Goal: Task Accomplishment & Management: Manage account settings

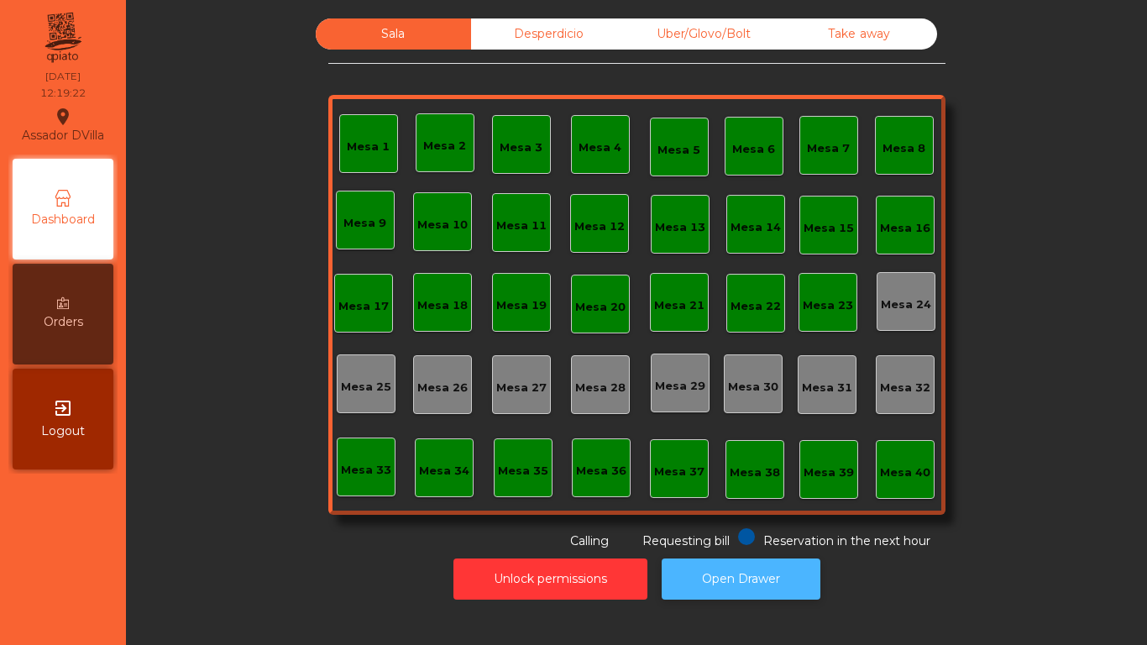
click at [712, 587] on button "Open Drawer" at bounding box center [741, 578] width 159 height 41
click at [514, 30] on div "Desperdicio" at bounding box center [548, 33] width 155 height 31
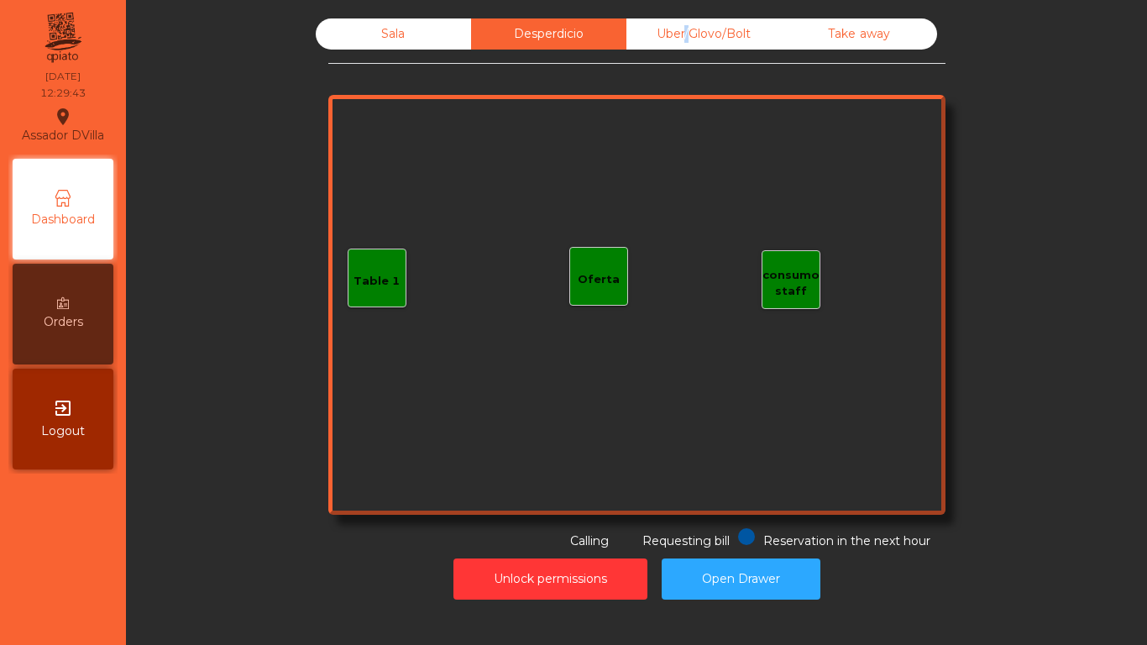
drag, startPoint x: 678, startPoint y: 36, endPoint x: 688, endPoint y: 35, distance: 10.9
click at [678, 36] on div "Uber/Glovo/Bolt" at bounding box center [703, 33] width 155 height 31
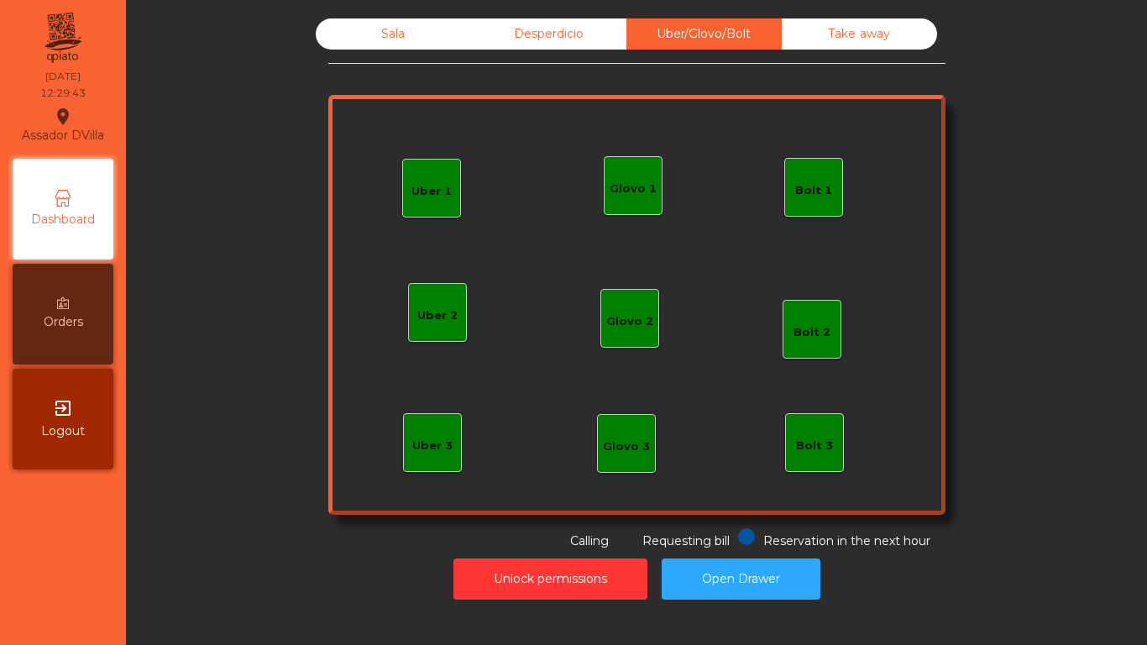
click at [810, 51] on div "Sala Desperdicio Uber/Glovo/Bolt Take away Uber 1 Uber 3 Bolt 2 Glovo 2 Uber 2 …" at bounding box center [636, 283] width 617 height 531
click at [814, 32] on div "Take away" at bounding box center [859, 33] width 155 height 31
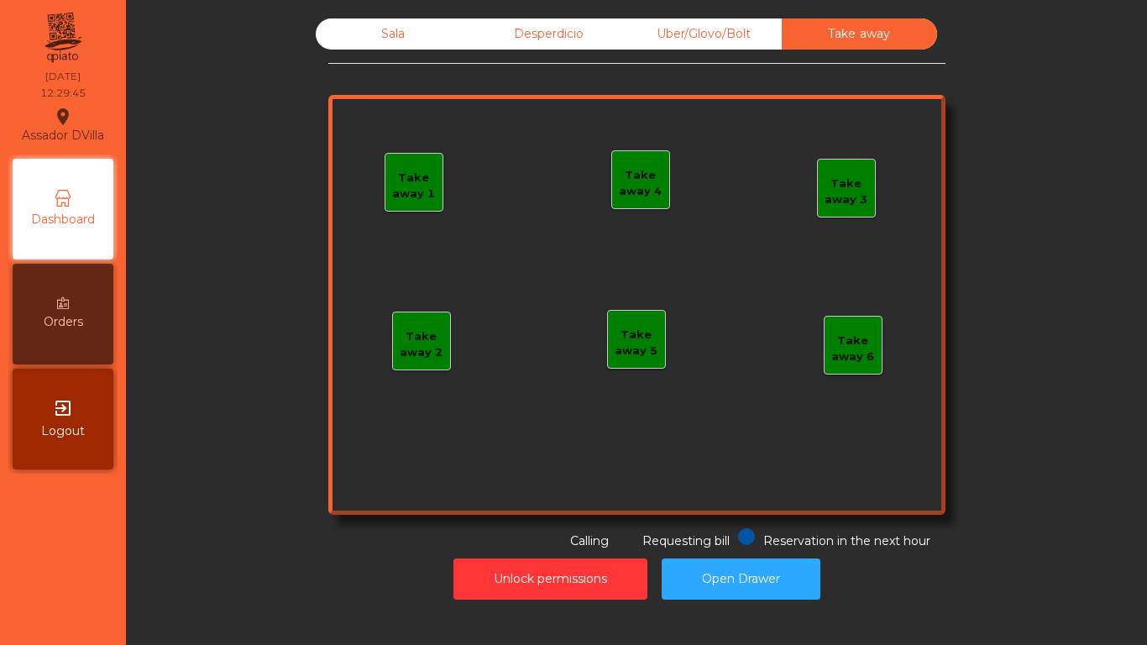
click at [399, 28] on div "Sala" at bounding box center [393, 33] width 155 height 31
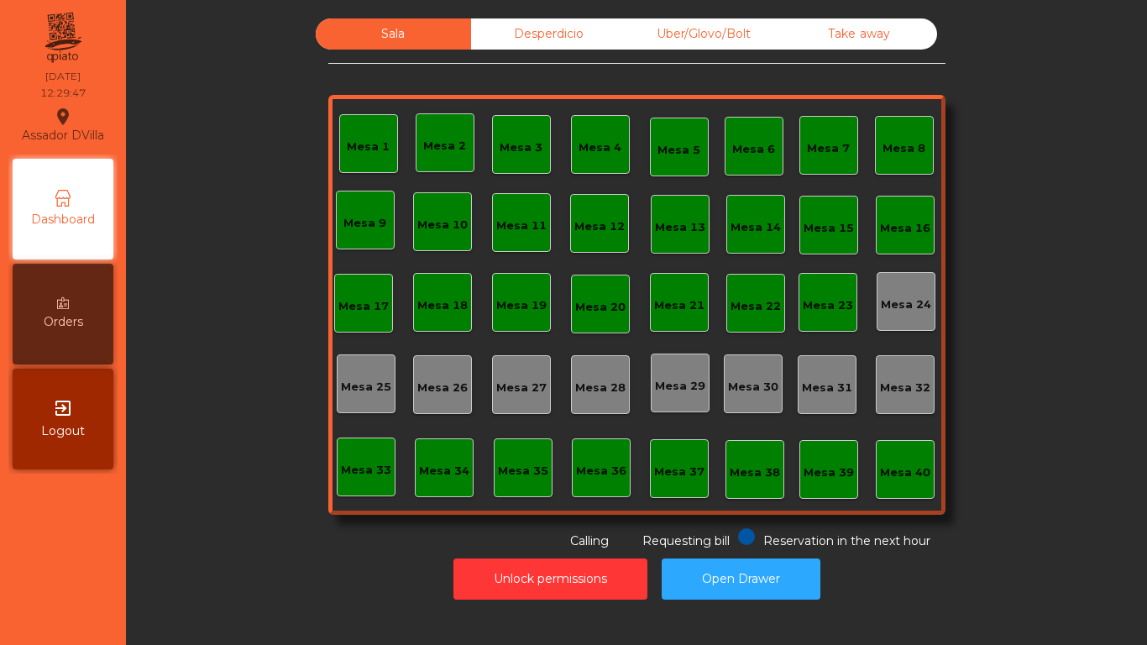
click at [557, 29] on div "Desperdicio" at bounding box center [548, 33] width 155 height 31
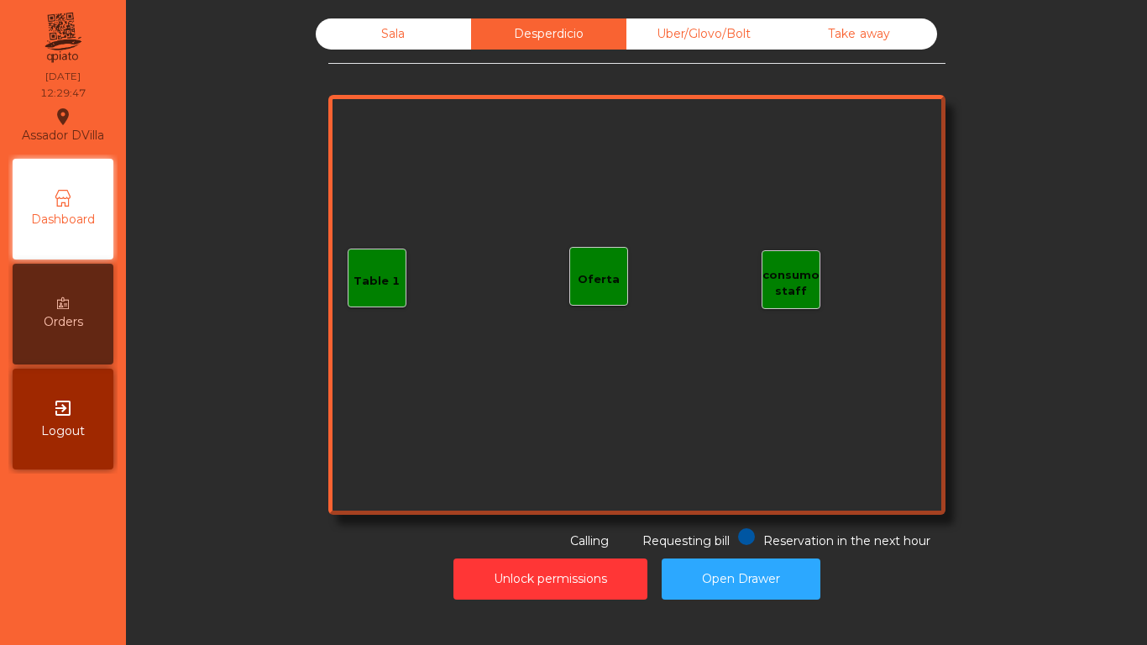
click at [647, 39] on div "Uber/Glovo/Bolt" at bounding box center [703, 33] width 155 height 31
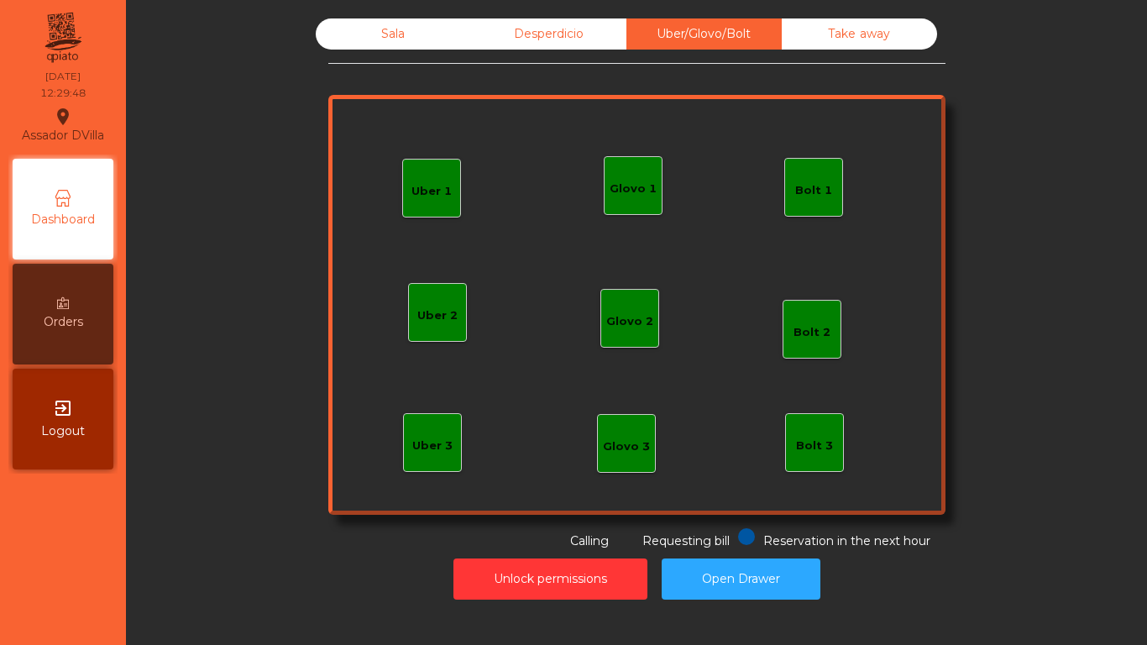
click at [364, 43] on div "Sala" at bounding box center [393, 33] width 155 height 31
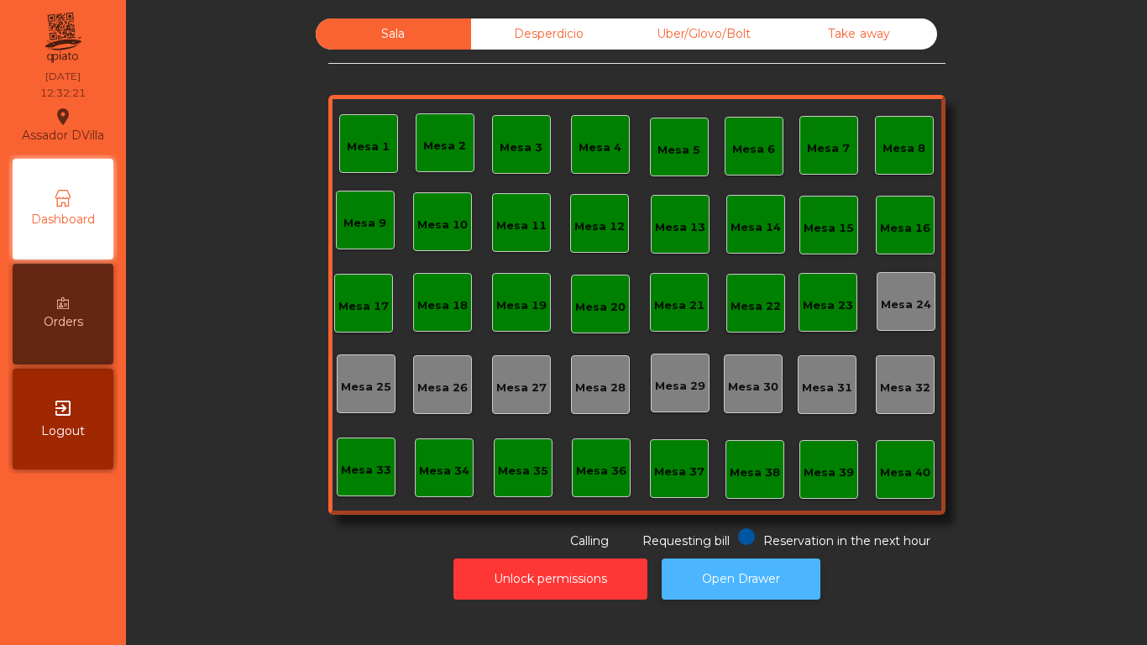
click at [759, 571] on button "Open Drawer" at bounding box center [741, 578] width 159 height 41
click at [662, 558] on button "Open Drawer" at bounding box center [741, 578] width 159 height 41
click at [712, 564] on button "Open Drawer" at bounding box center [741, 578] width 159 height 41
drag, startPoint x: 691, startPoint y: 336, endPoint x: 861, endPoint y: 585, distance: 301.6
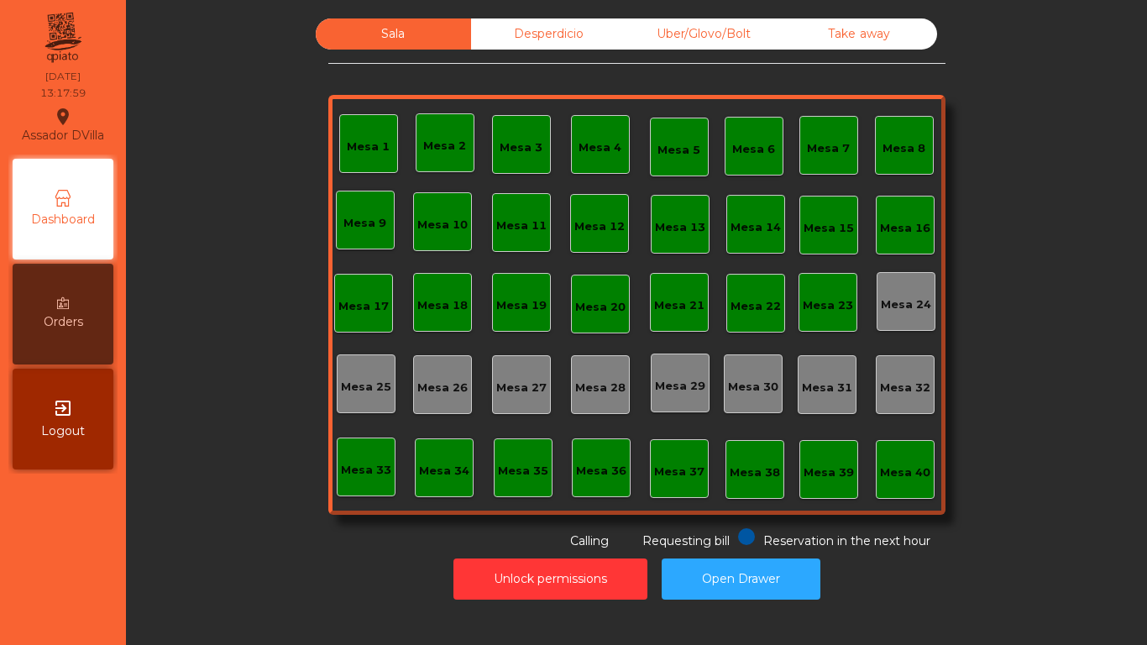
click at [908, 597] on div "Sala Desperdicio Uber/Glovo/Bolt Take away Mesa 1 Mesa 2 Mesa 3 Mesa 4 Mesa 5 M…" at bounding box center [636, 312] width 1001 height 589
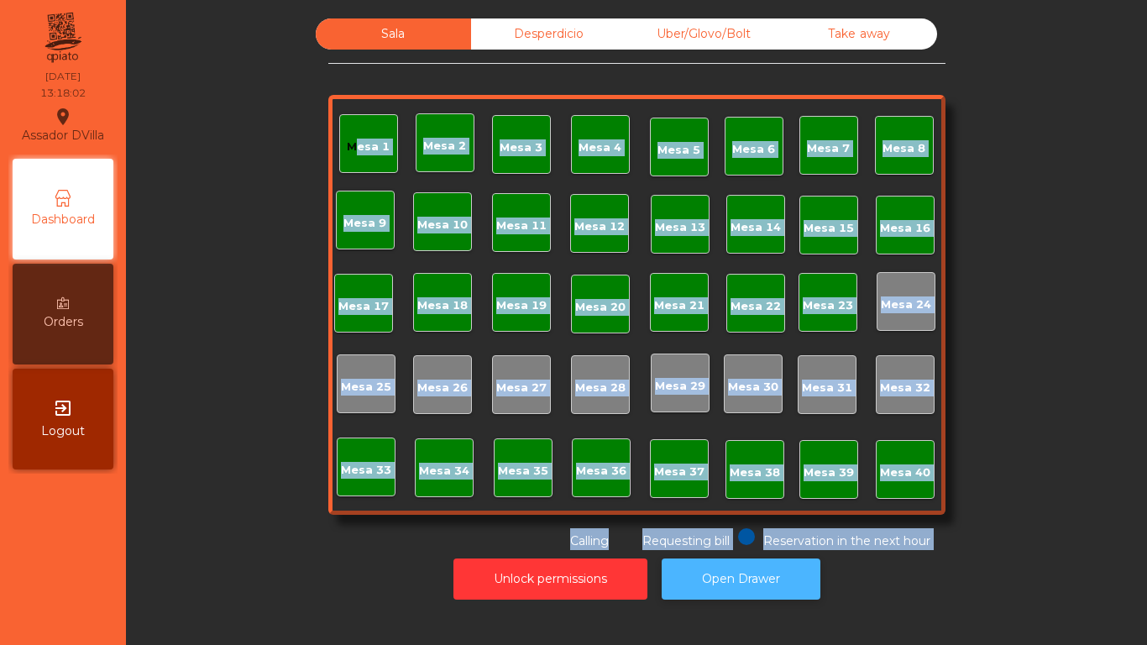
click at [704, 573] on button "Open Drawer" at bounding box center [741, 578] width 159 height 41
click at [208, 507] on div "Sala Desperdicio Uber/Glovo/Bolt Take away Mesa 1 Mesa 2 Mesa 3 Mesa 4 Mesa 5 M…" at bounding box center [637, 283] width 976 height 531
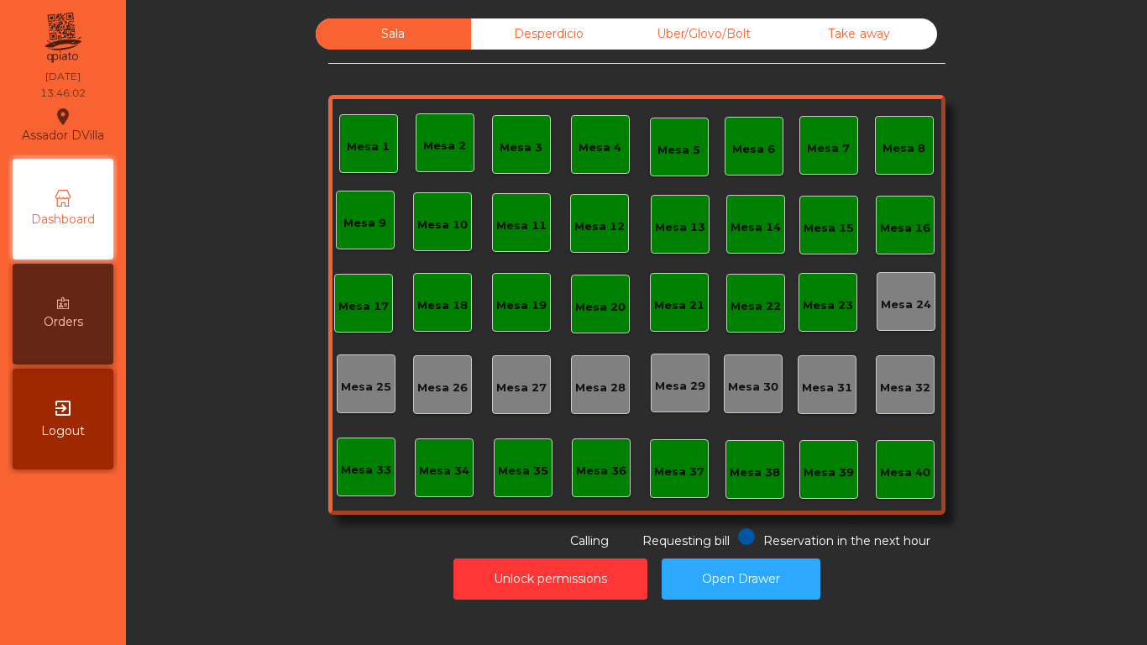
click at [206, 489] on div "Sala Desperdicio Uber/Glovo/Bolt Take away Mesa 1 Mesa 2 Mesa 3 Mesa 4 Mesa 5 M…" at bounding box center [637, 283] width 976 height 531
click at [198, 516] on div "Sala Desperdicio Uber/Glovo/Bolt Take away Mesa 1 Mesa 2 Mesa 3 Mesa 4 Mesa 5 M…" at bounding box center [637, 283] width 976 height 531
click at [823, 26] on div "Take away" at bounding box center [859, 33] width 155 height 31
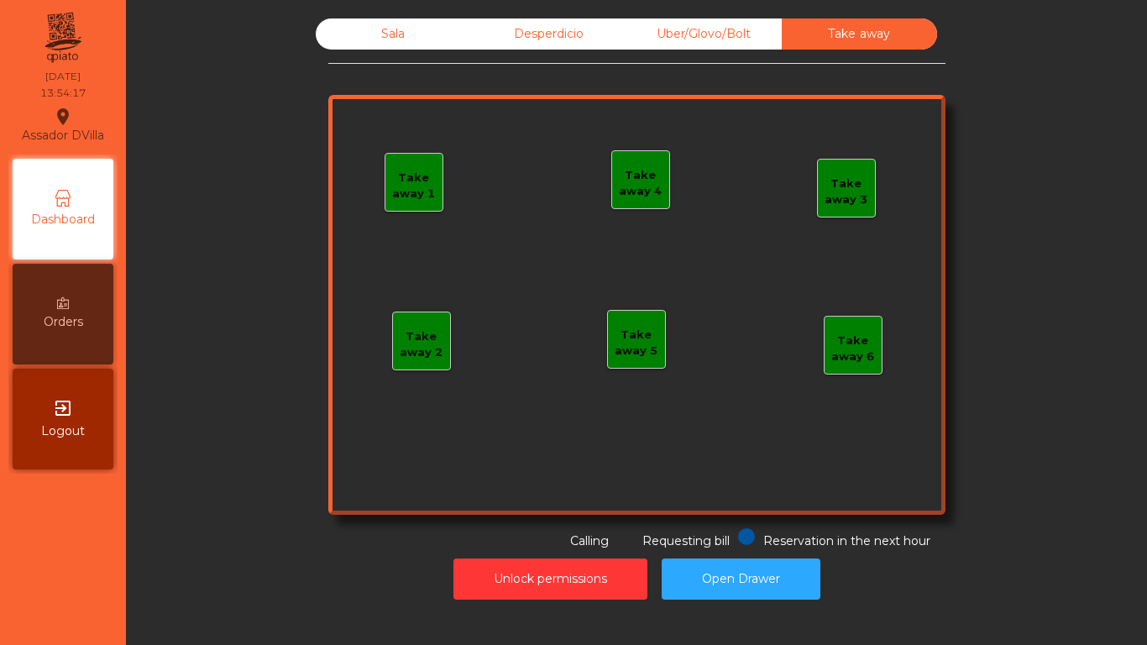
click at [417, 175] on div "Take away 1" at bounding box center [413, 186] width 57 height 33
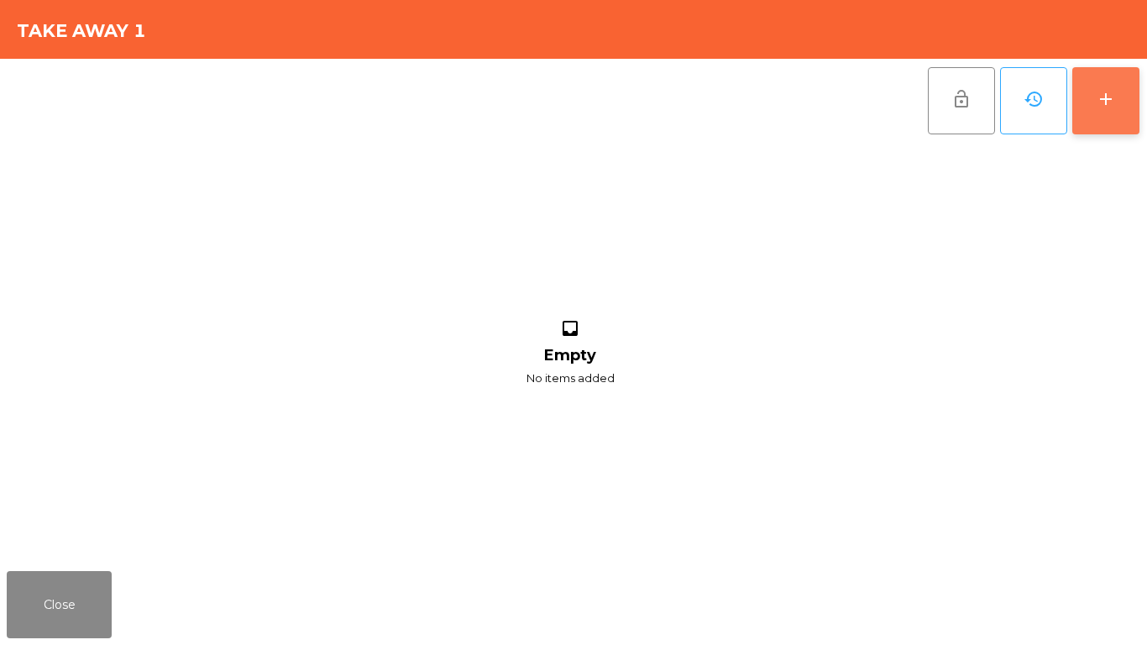
click at [1107, 102] on div "add" at bounding box center [1106, 99] width 20 height 20
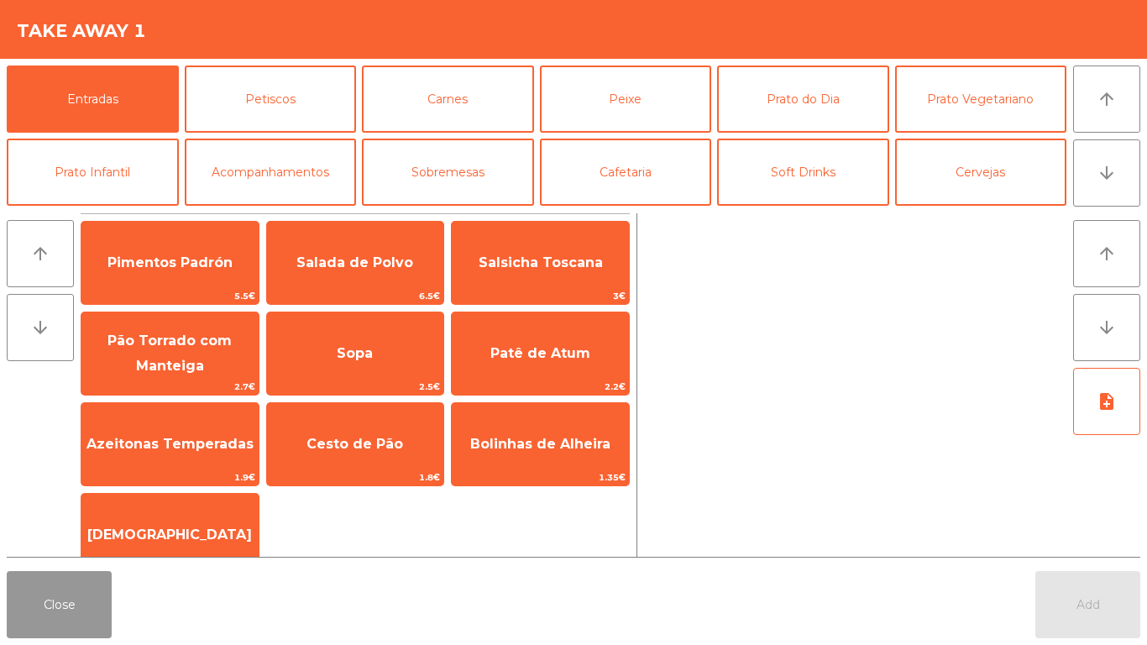
click at [76, 599] on button "Close" at bounding box center [59, 604] width 105 height 67
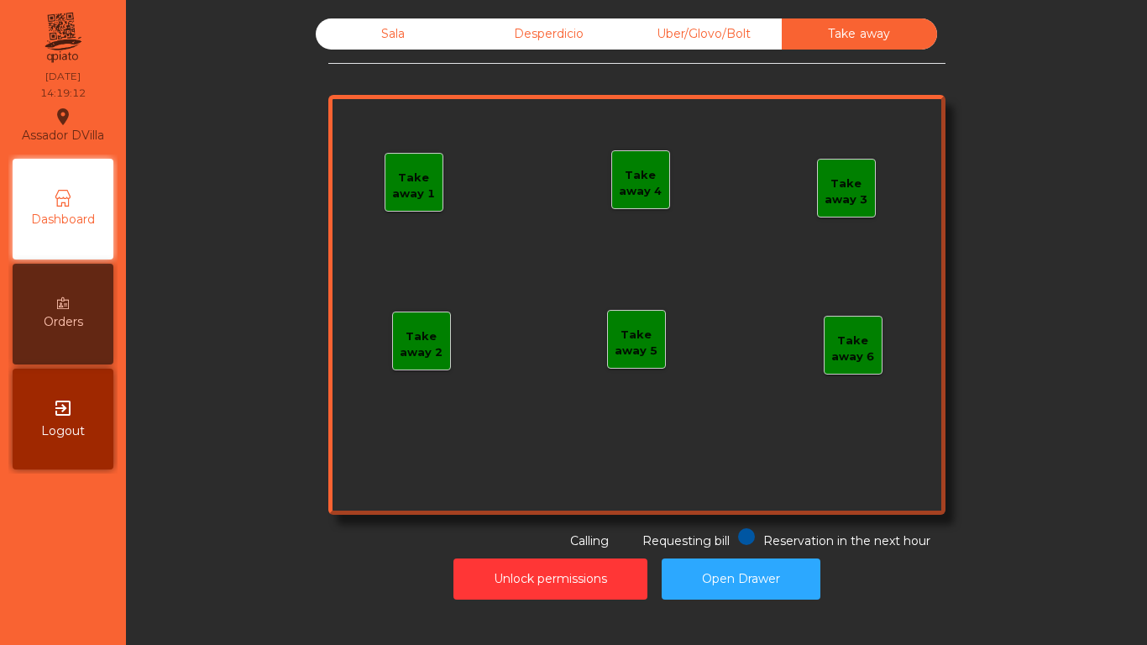
click at [385, 34] on div "Sala" at bounding box center [393, 33] width 155 height 31
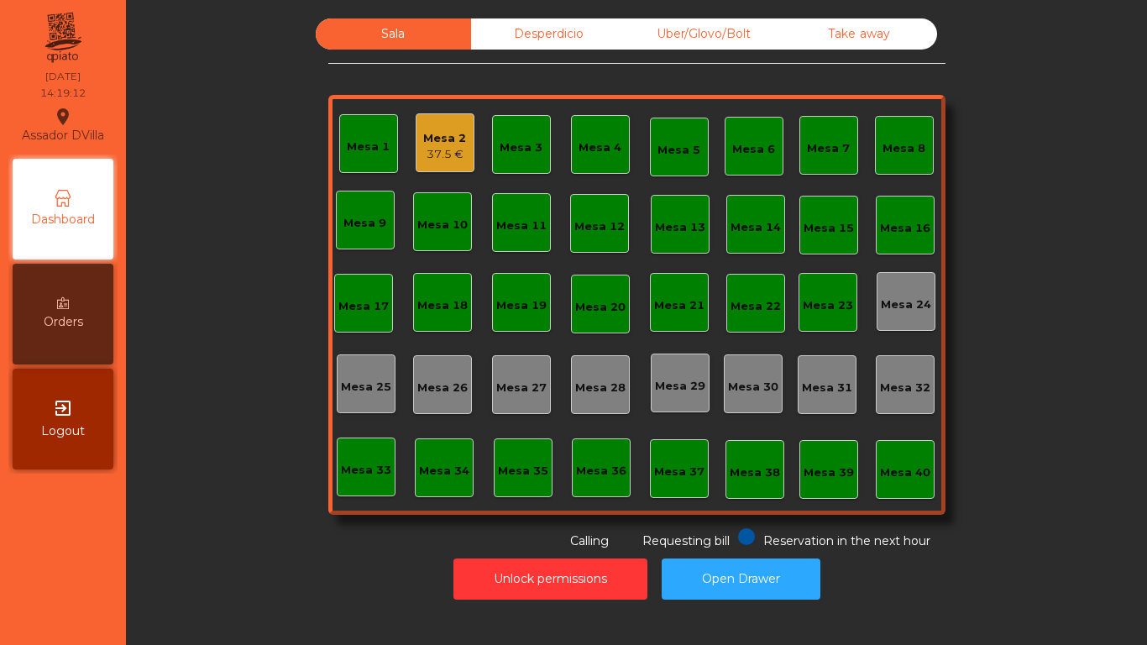
click at [454, 133] on div "Mesa 2" at bounding box center [444, 138] width 43 height 17
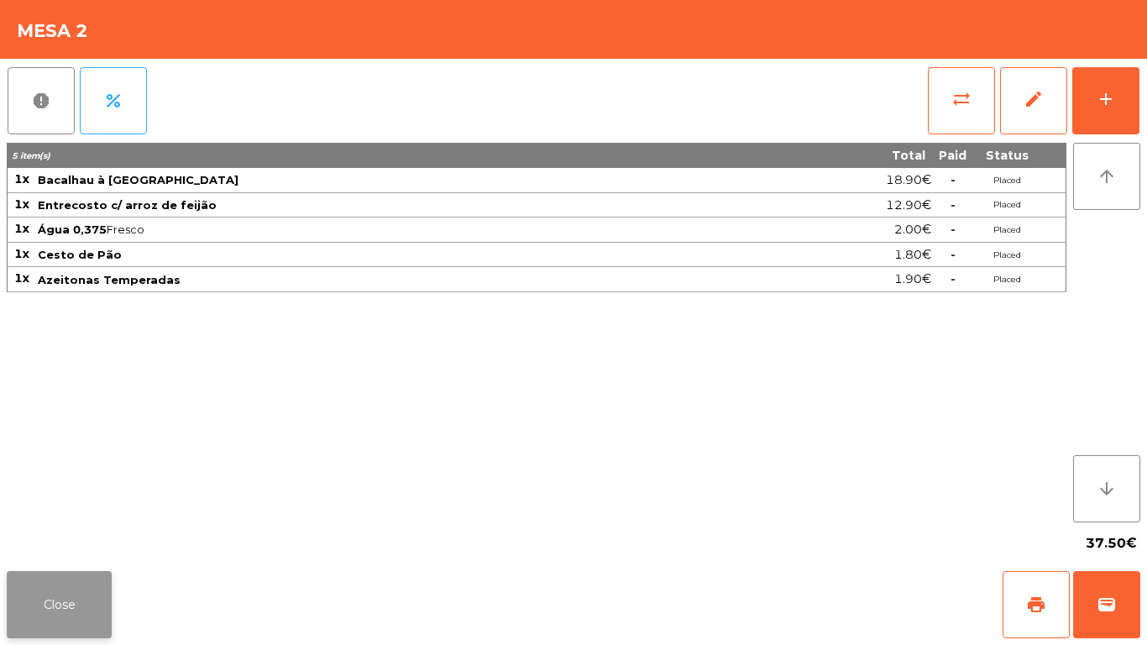
drag, startPoint x: 122, startPoint y: 575, endPoint x: 78, endPoint y: 587, distance: 45.2
click at [123, 576] on div "Close print wallet" at bounding box center [573, 604] width 1147 height 81
click at [62, 591] on button "Close" at bounding box center [59, 604] width 105 height 67
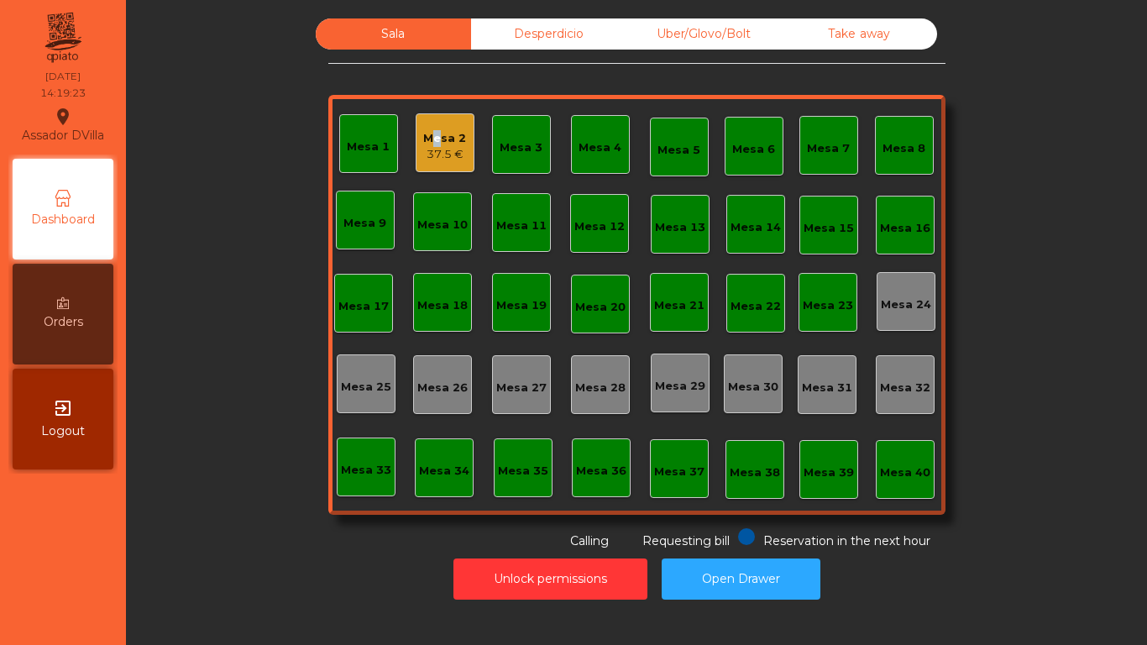
click at [425, 130] on div "Mesa 2" at bounding box center [444, 138] width 43 height 17
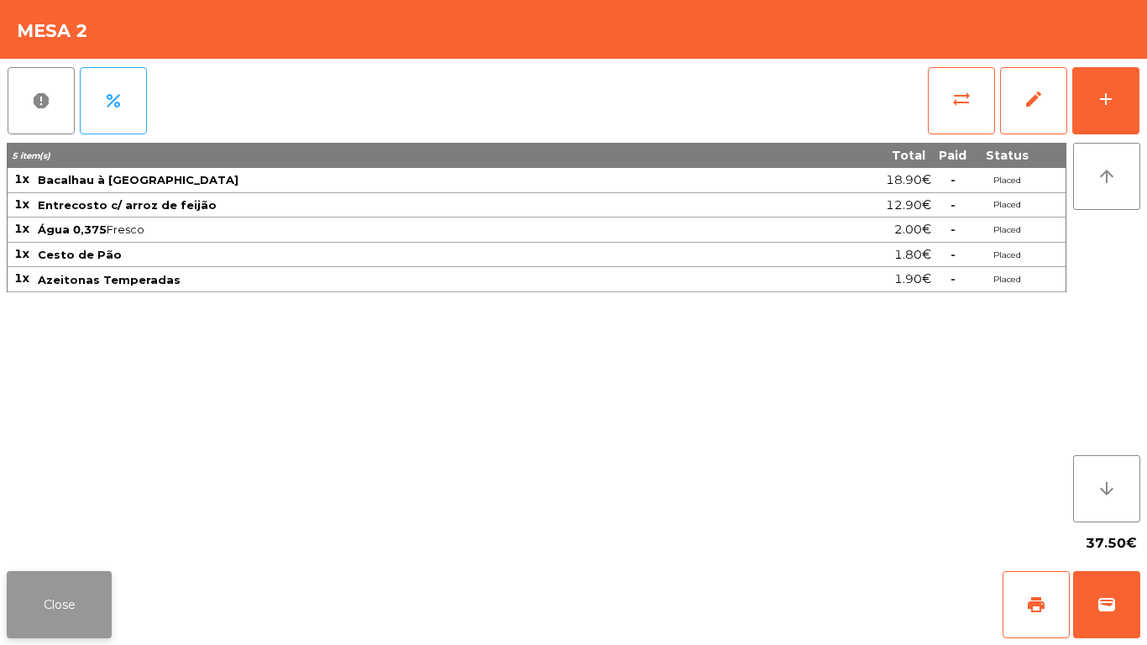
click at [24, 622] on button "Close" at bounding box center [59, 604] width 105 height 67
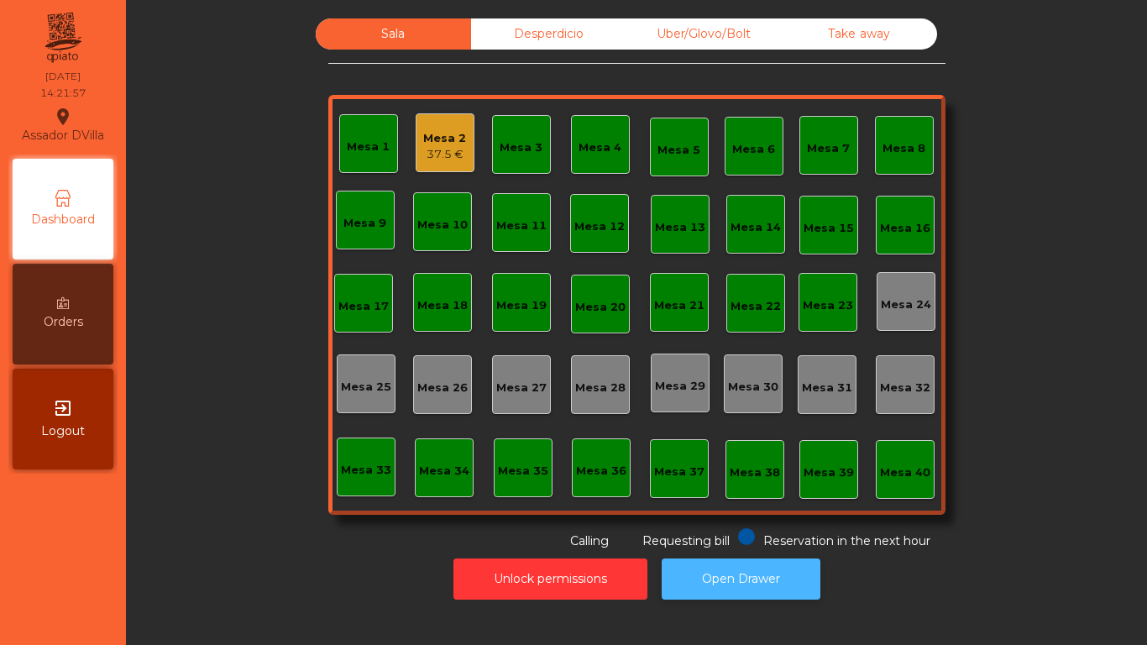
click at [746, 561] on button "Open Drawer" at bounding box center [741, 578] width 159 height 41
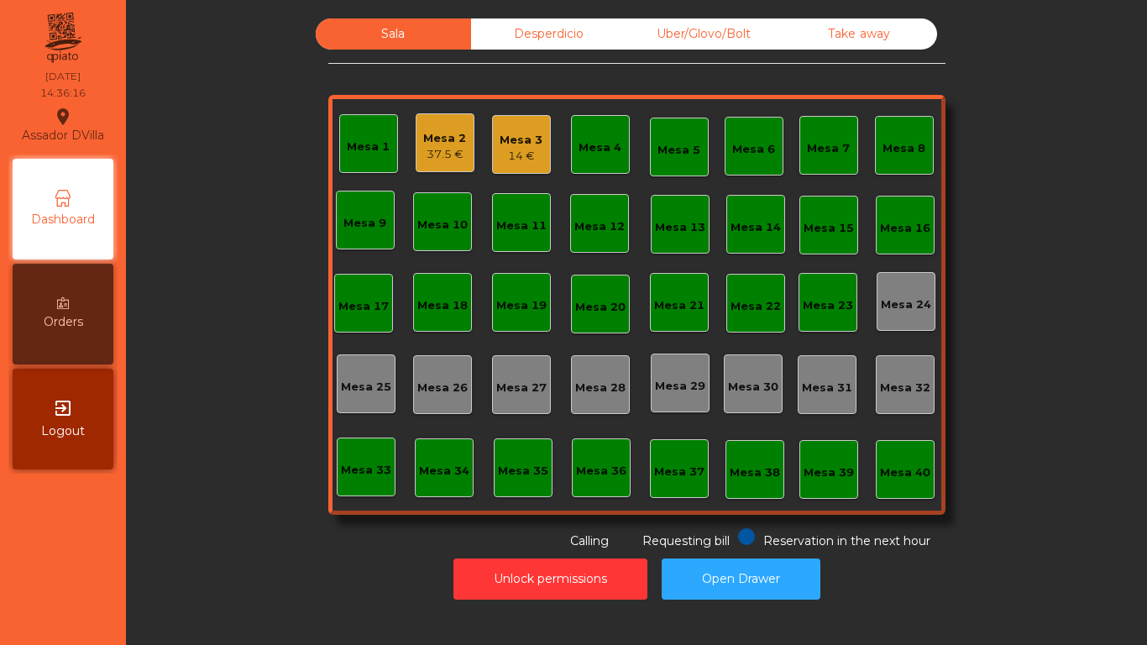
click at [504, 159] on div "14 €" at bounding box center [521, 156] width 43 height 17
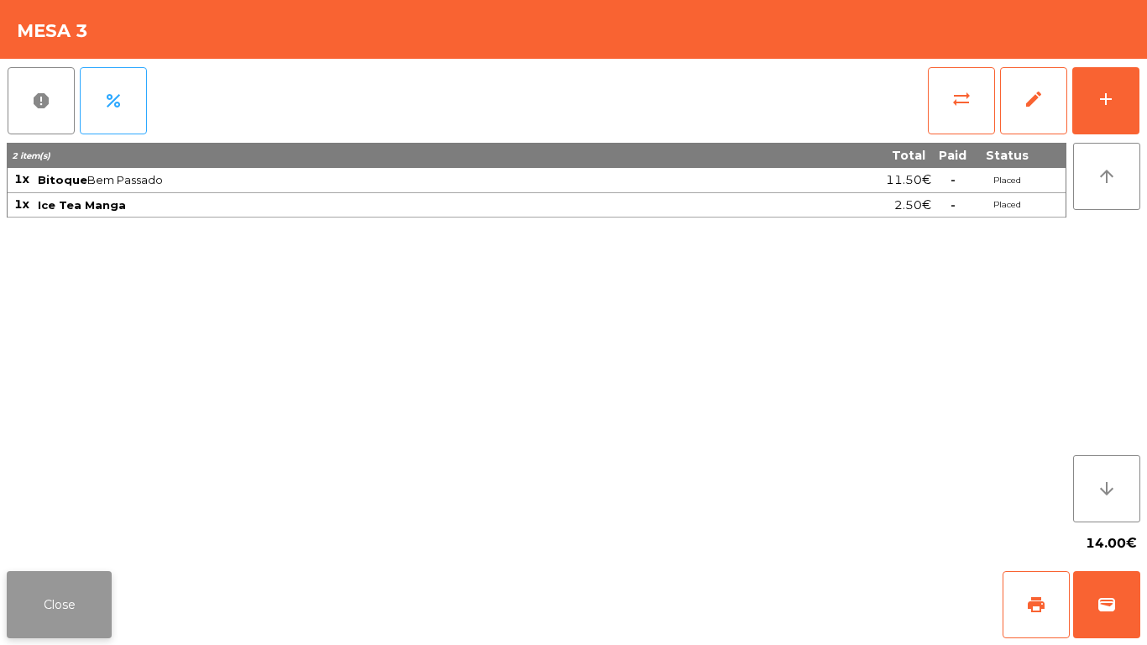
click at [76, 606] on button "Close" at bounding box center [59, 604] width 105 height 67
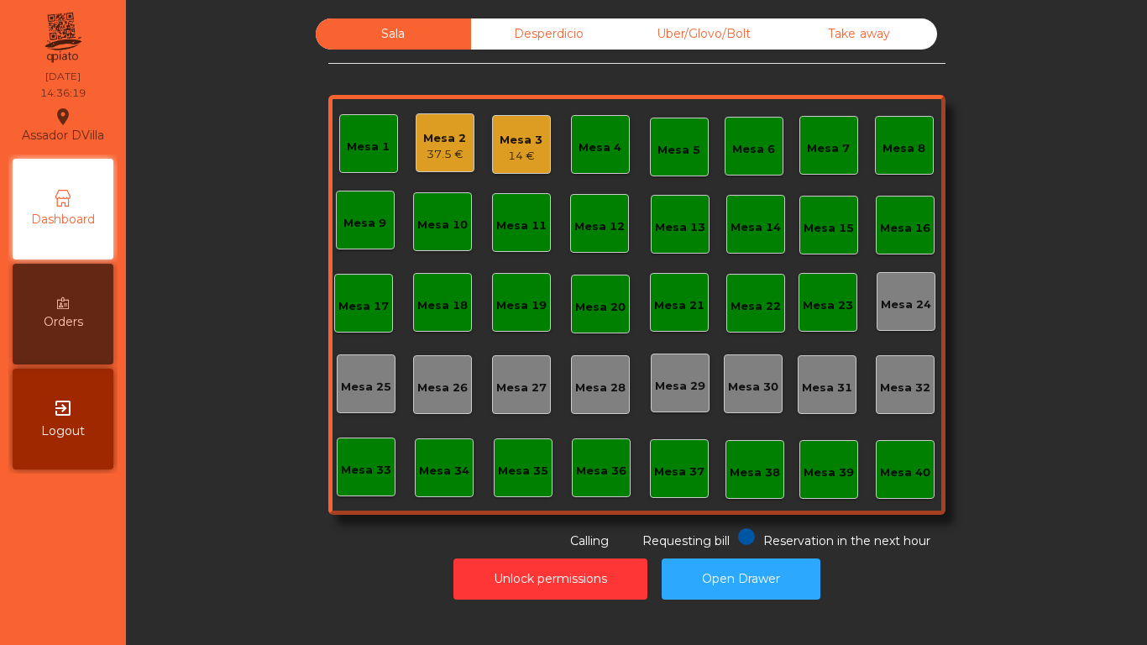
click at [423, 144] on div "Mesa 2" at bounding box center [444, 138] width 43 height 17
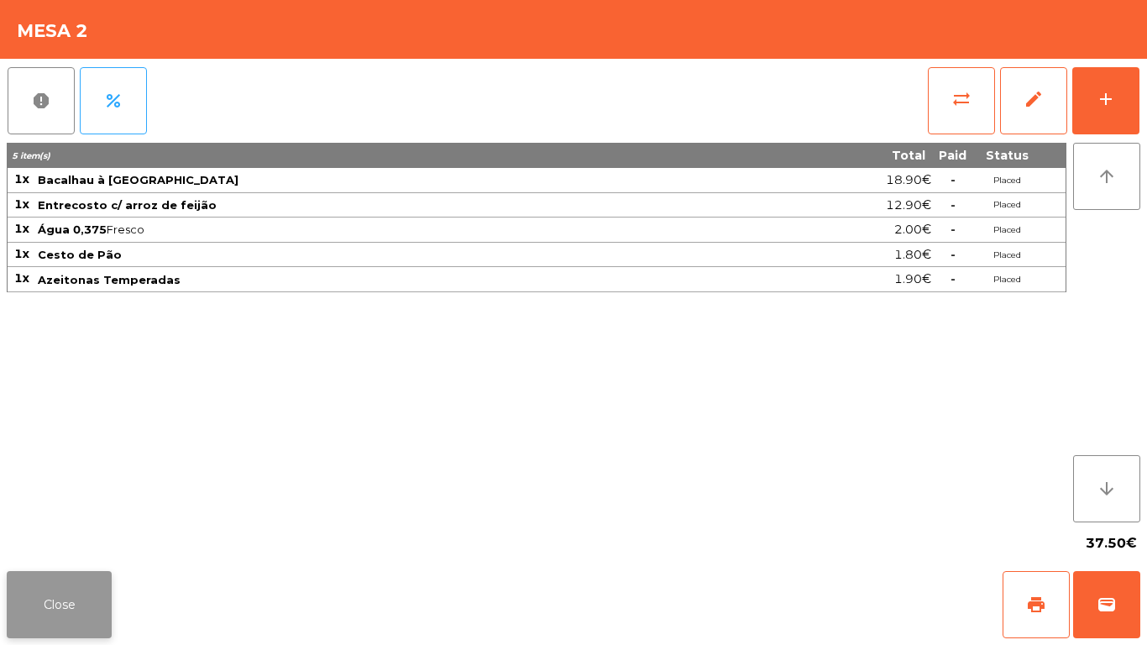
click at [56, 610] on button "Close" at bounding box center [59, 604] width 105 height 67
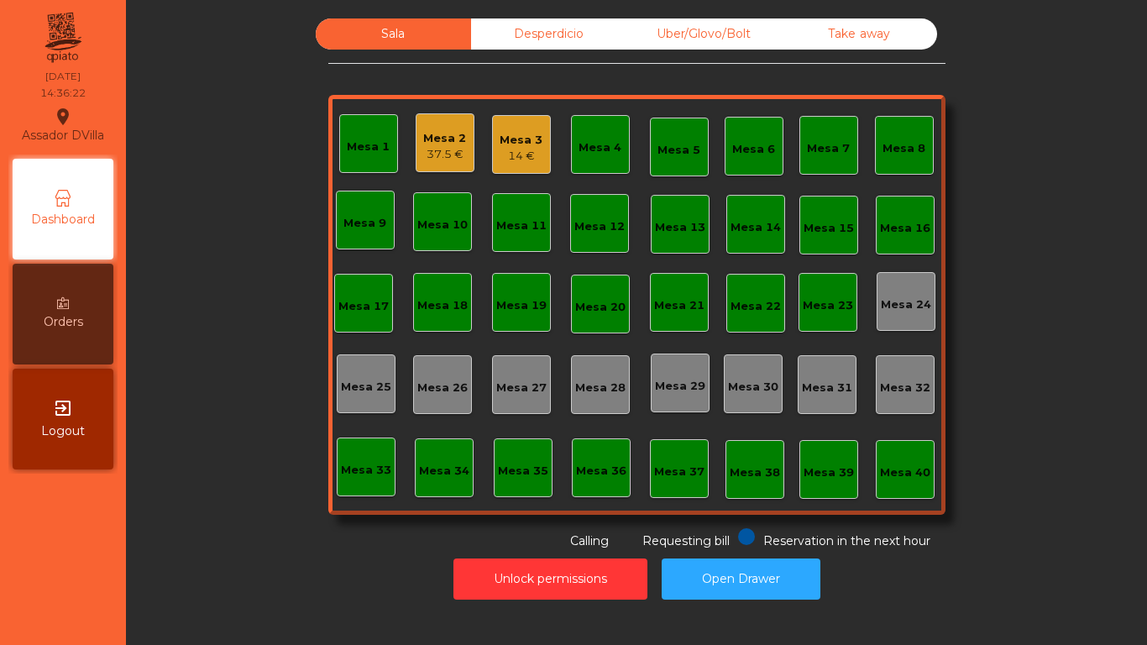
click at [492, 147] on div "Mesa 3 14 €" at bounding box center [521, 144] width 59 height 59
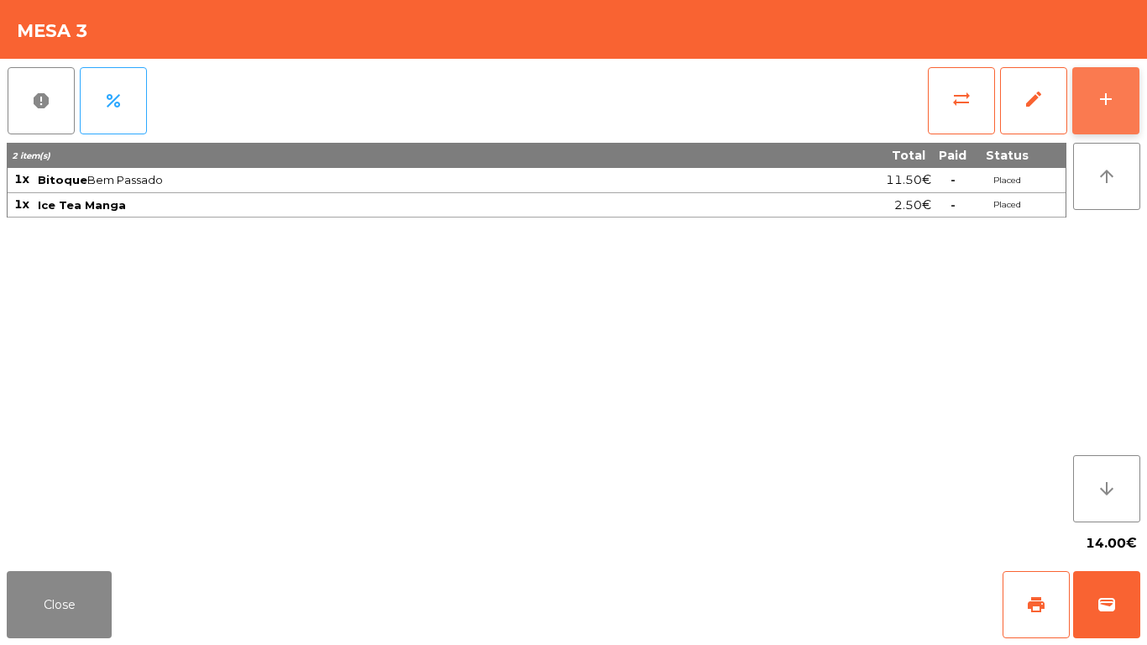
click at [1134, 86] on button "add" at bounding box center [1105, 100] width 67 height 67
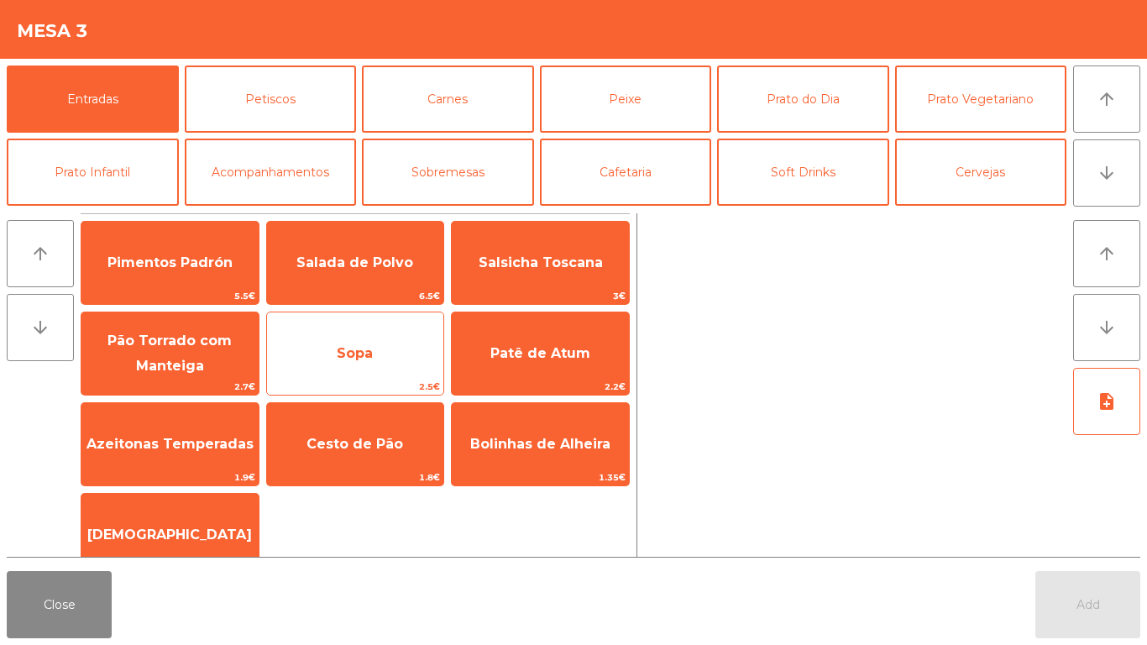
click at [354, 349] on span "Sopa" at bounding box center [355, 353] width 36 height 16
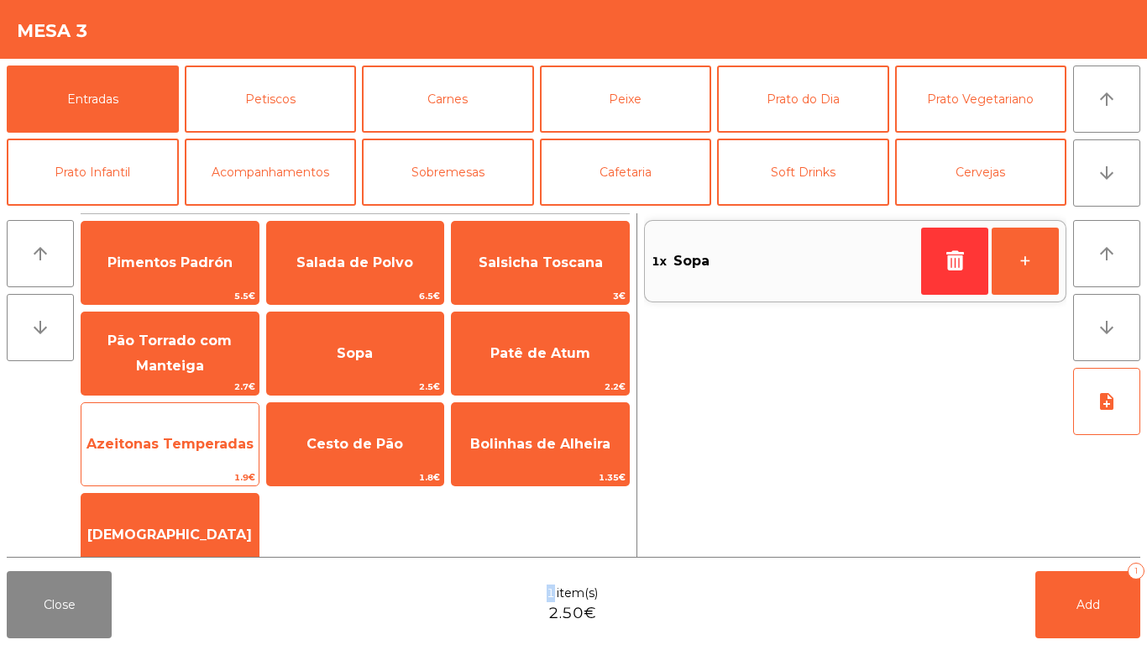
click at [194, 429] on span "Azeitonas Temperadas" at bounding box center [169, 443] width 177 height 45
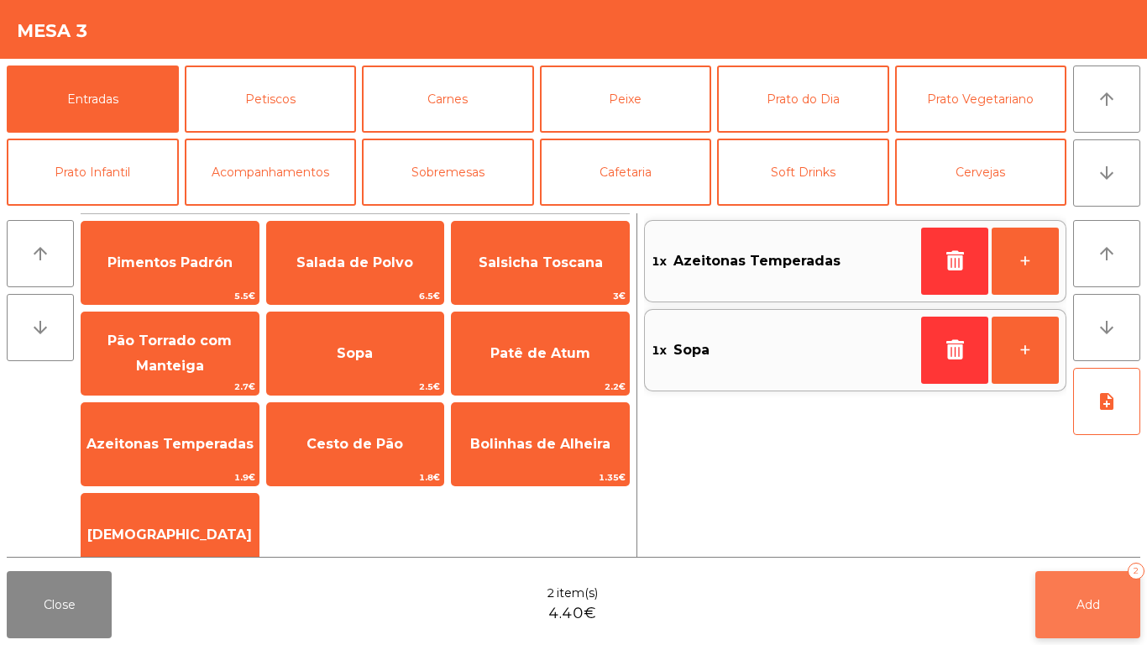
click at [1134, 607] on button "Add 2" at bounding box center [1087, 604] width 105 height 67
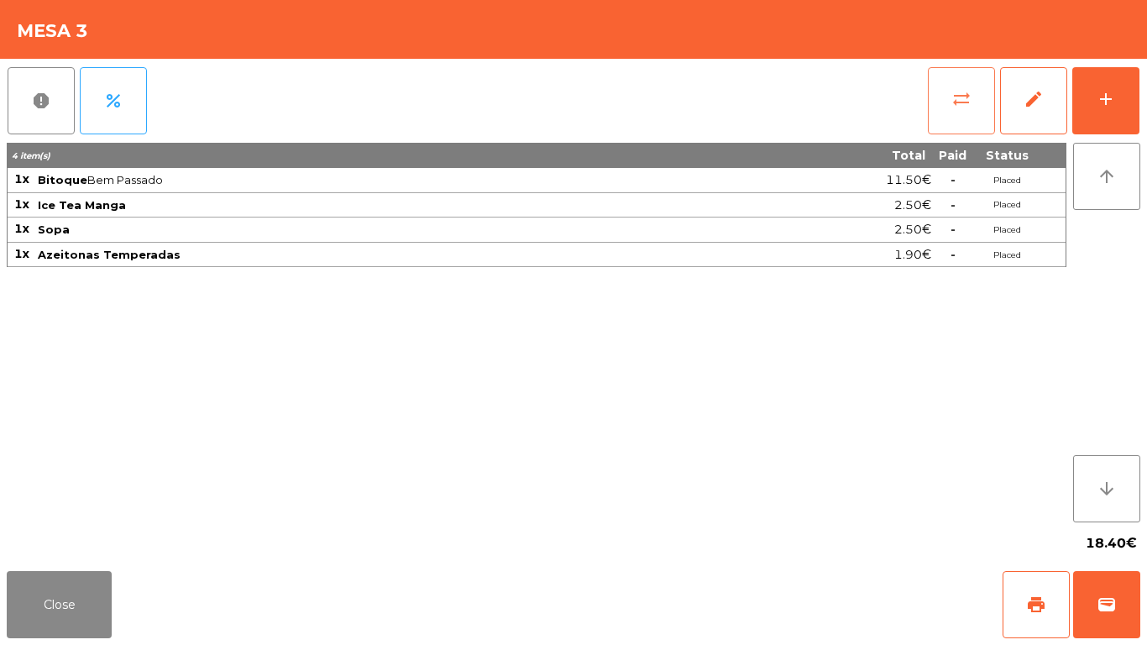
click at [963, 97] on span "sync_alt" at bounding box center [961, 99] width 20 height 20
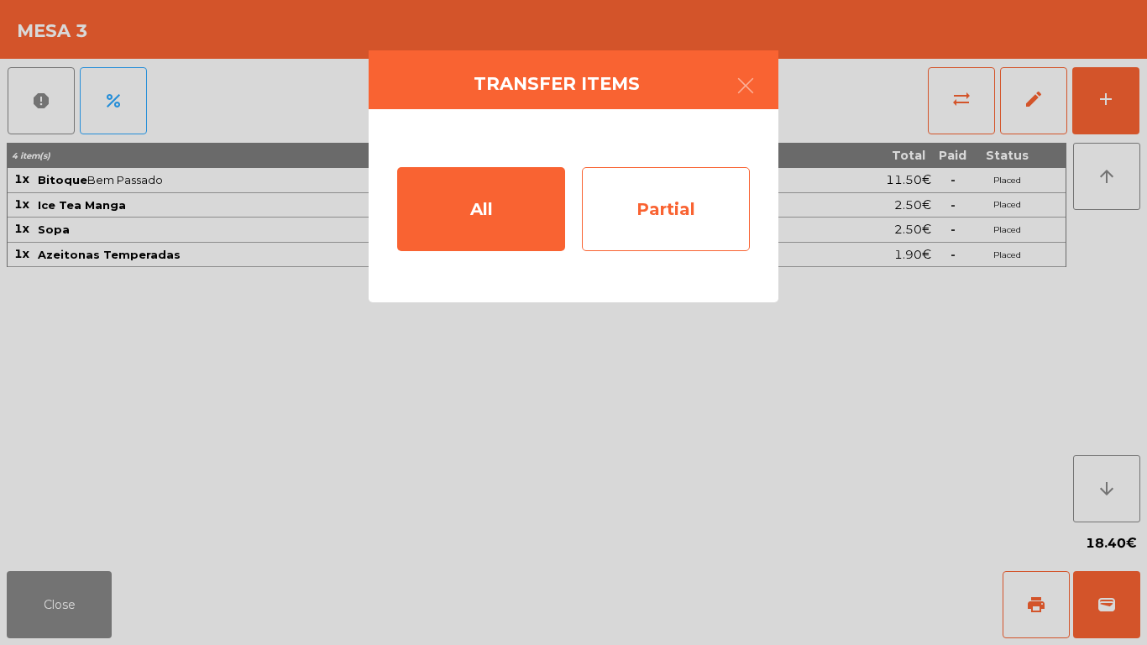
click at [674, 217] on div "Partial" at bounding box center [666, 209] width 168 height 84
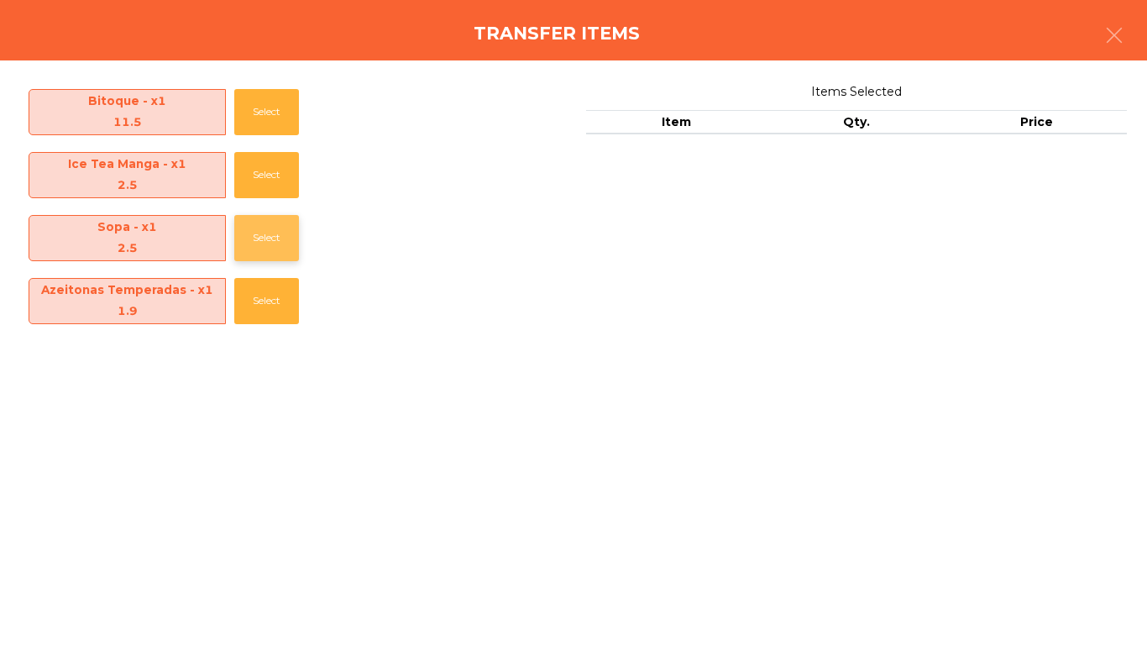
click at [249, 237] on button "Select" at bounding box center [266, 238] width 65 height 46
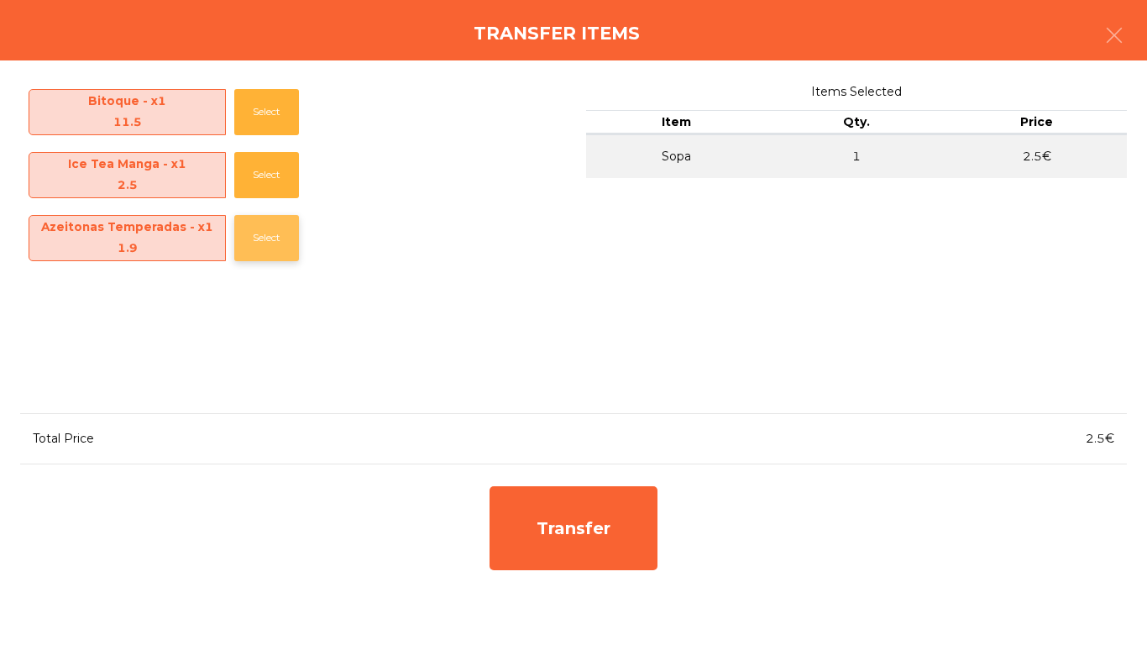
click at [253, 237] on button "Select" at bounding box center [266, 238] width 65 height 46
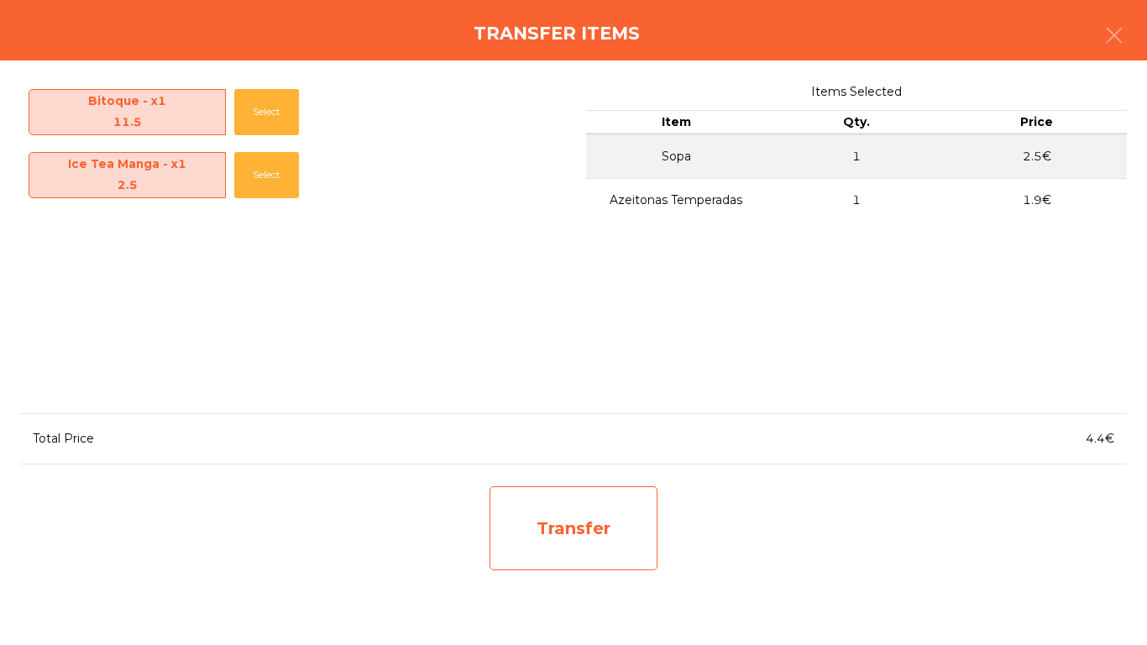
click at [594, 525] on div "Transfer" at bounding box center [573, 528] width 168 height 84
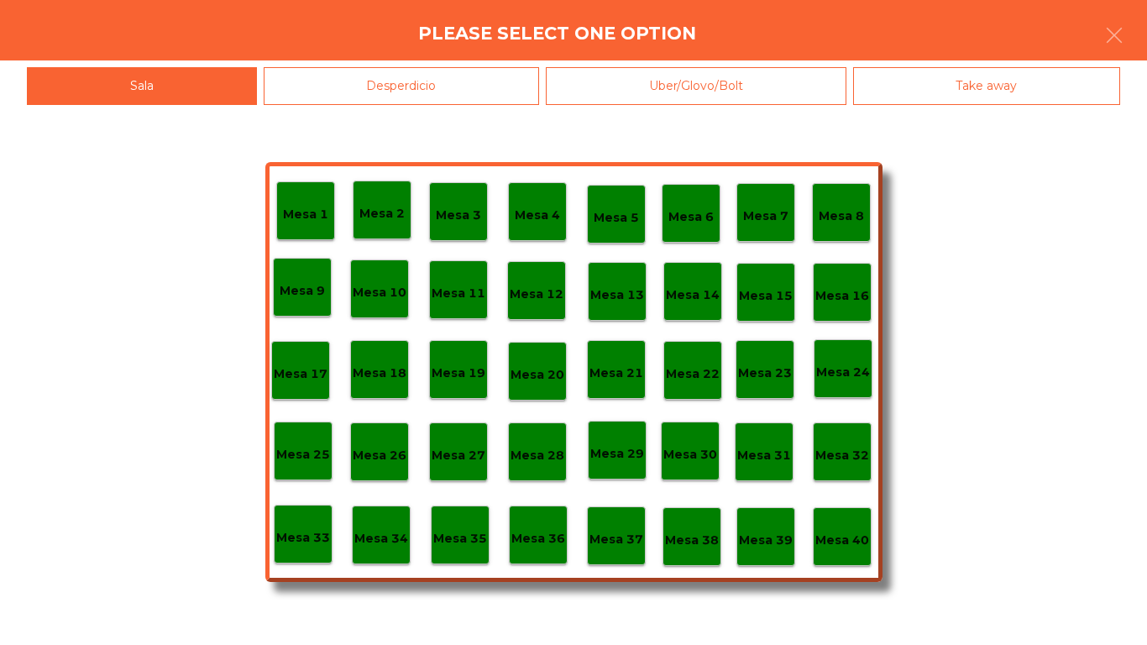
click at [445, 82] on div "Desperdicio" at bounding box center [402, 86] width 276 height 38
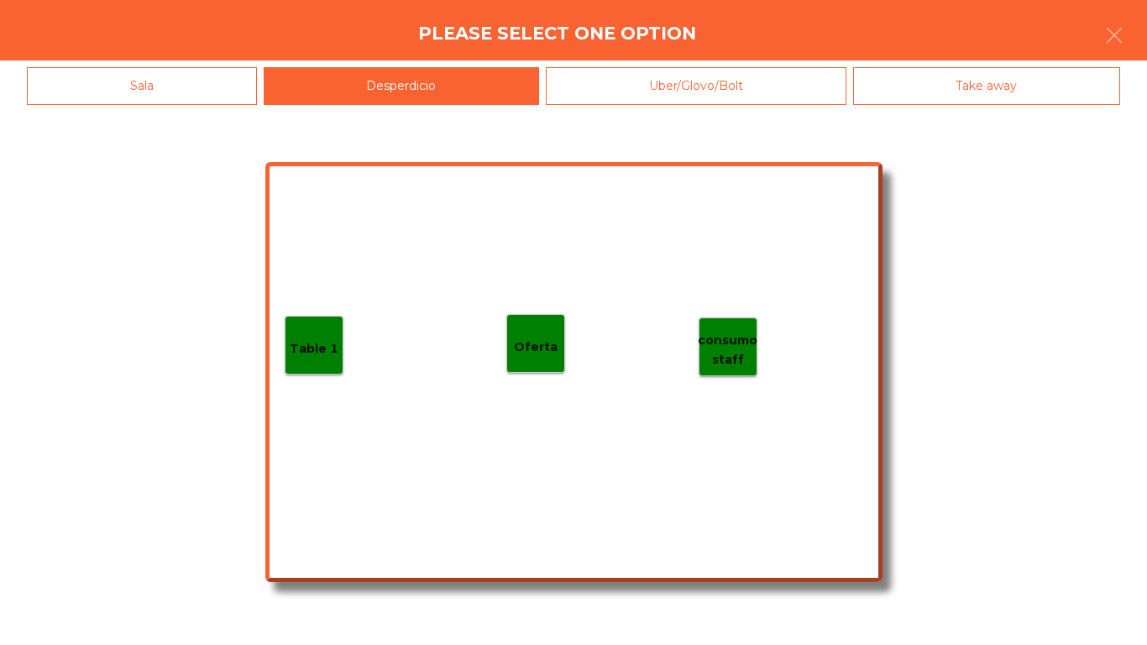
click at [307, 327] on div "Table 1" at bounding box center [314, 345] width 59 height 59
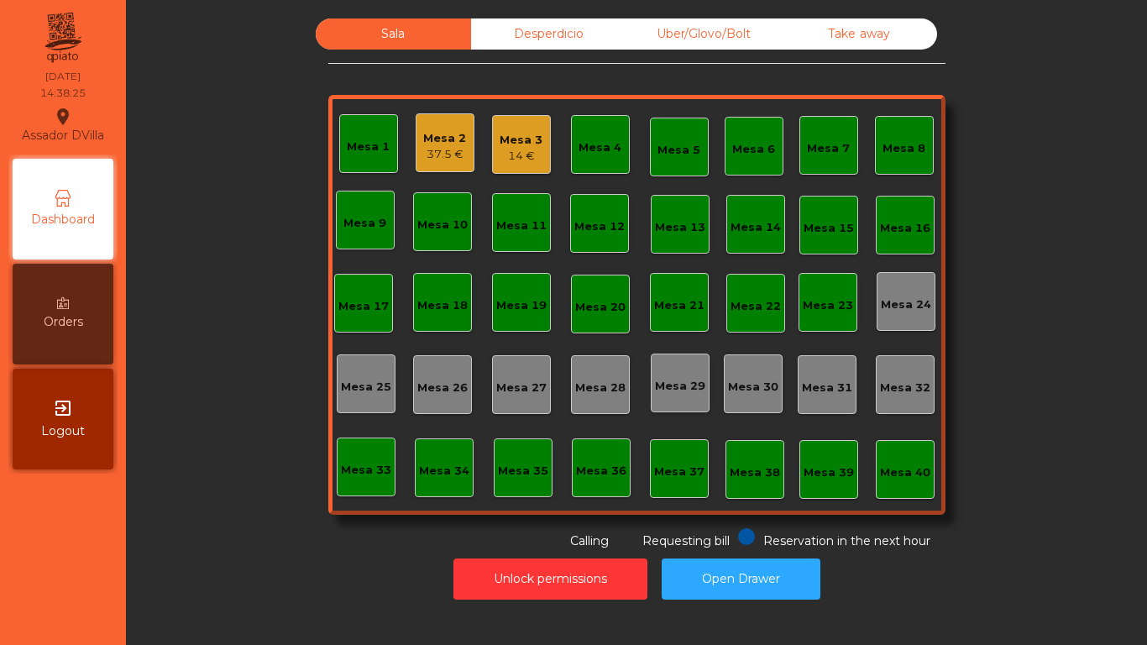
click at [510, 172] on div "Mesa 3 14 €" at bounding box center [521, 144] width 59 height 59
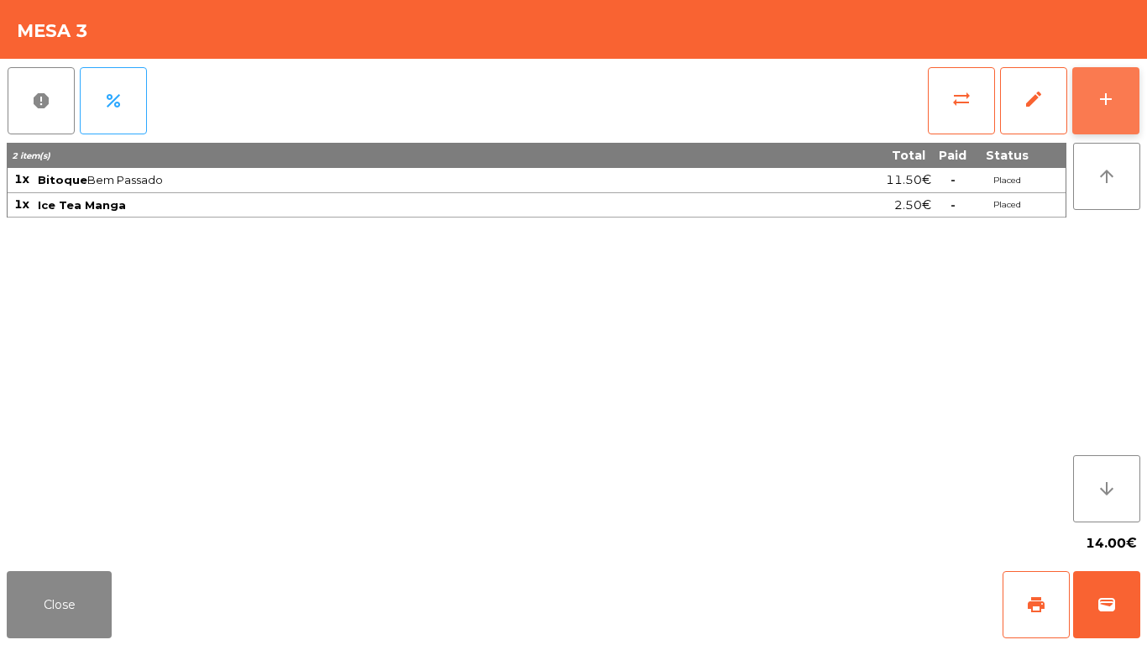
click at [1122, 86] on button "add" at bounding box center [1105, 100] width 67 height 67
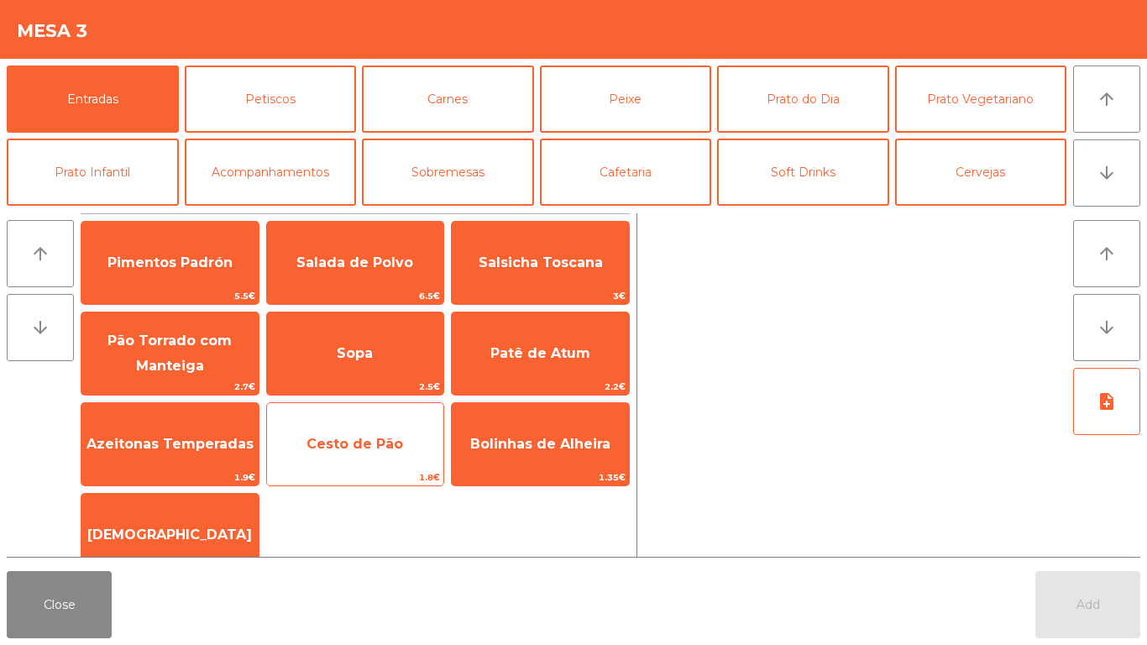
click at [357, 453] on span "Cesto de Pão" at bounding box center [355, 443] width 177 height 45
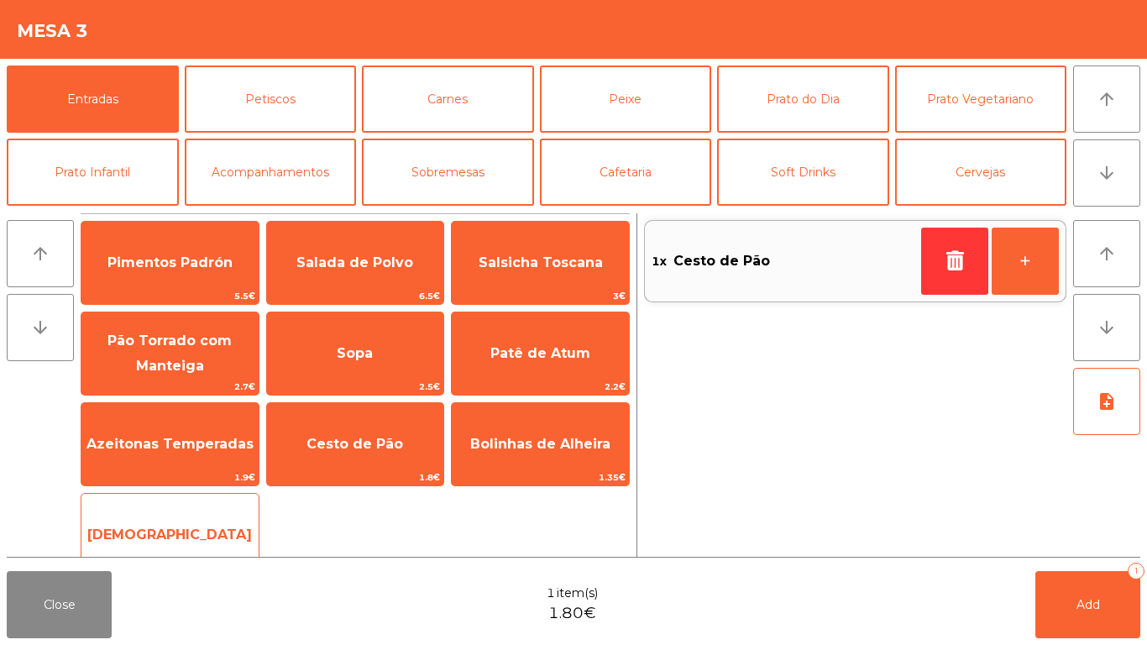
click at [139, 521] on span "Manteiga" at bounding box center [169, 534] width 177 height 45
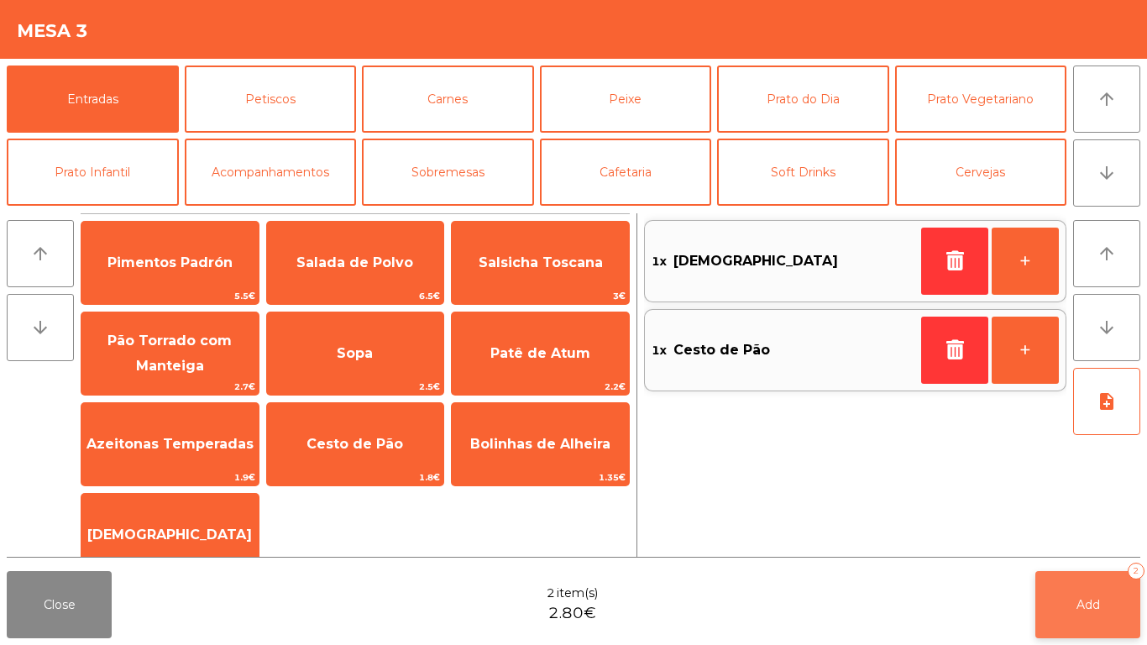
click at [1069, 607] on button "Add 2" at bounding box center [1087, 604] width 105 height 67
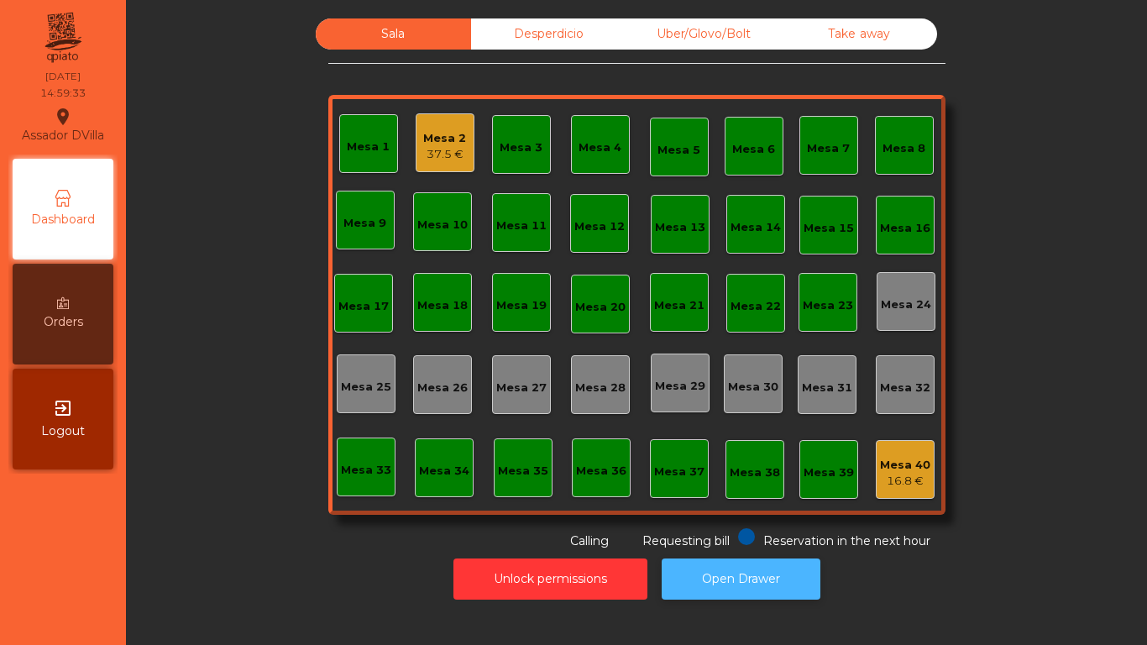
click at [721, 563] on button "Open Drawer" at bounding box center [741, 578] width 159 height 41
click at [423, 144] on div "Mesa 2" at bounding box center [444, 138] width 43 height 17
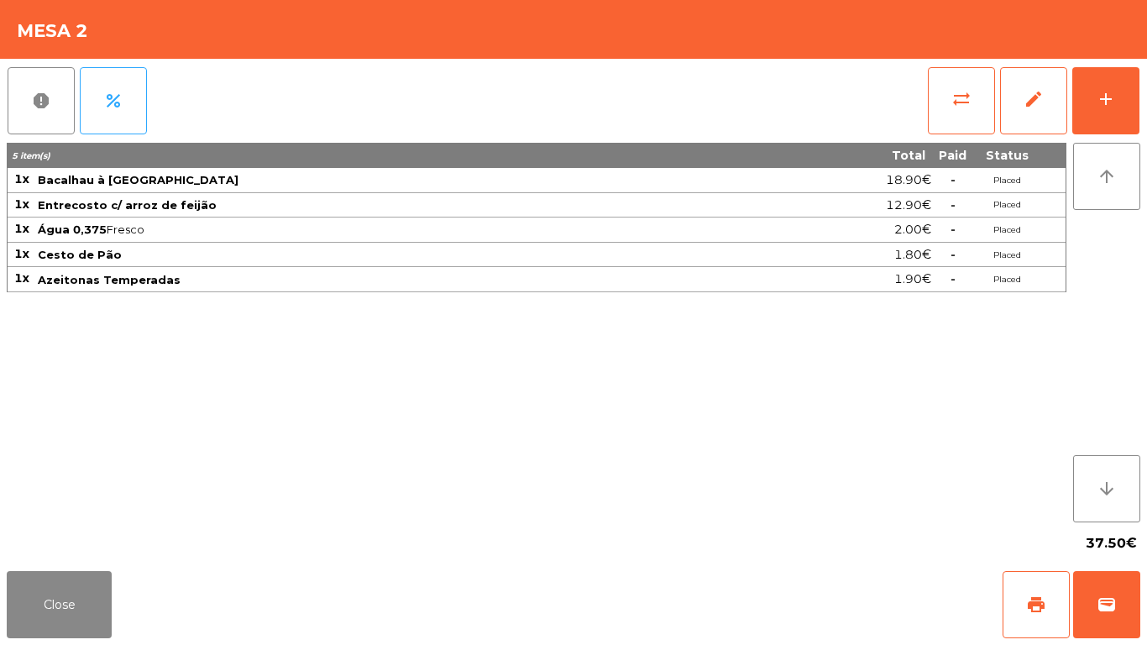
click at [1146, 80] on div "report percent sync_alt edit add 5 item(s) Total Paid Status 1x Bacalhau à Laga…" at bounding box center [573, 311] width 1147 height 505
click at [1131, 84] on button "add" at bounding box center [1105, 100] width 67 height 67
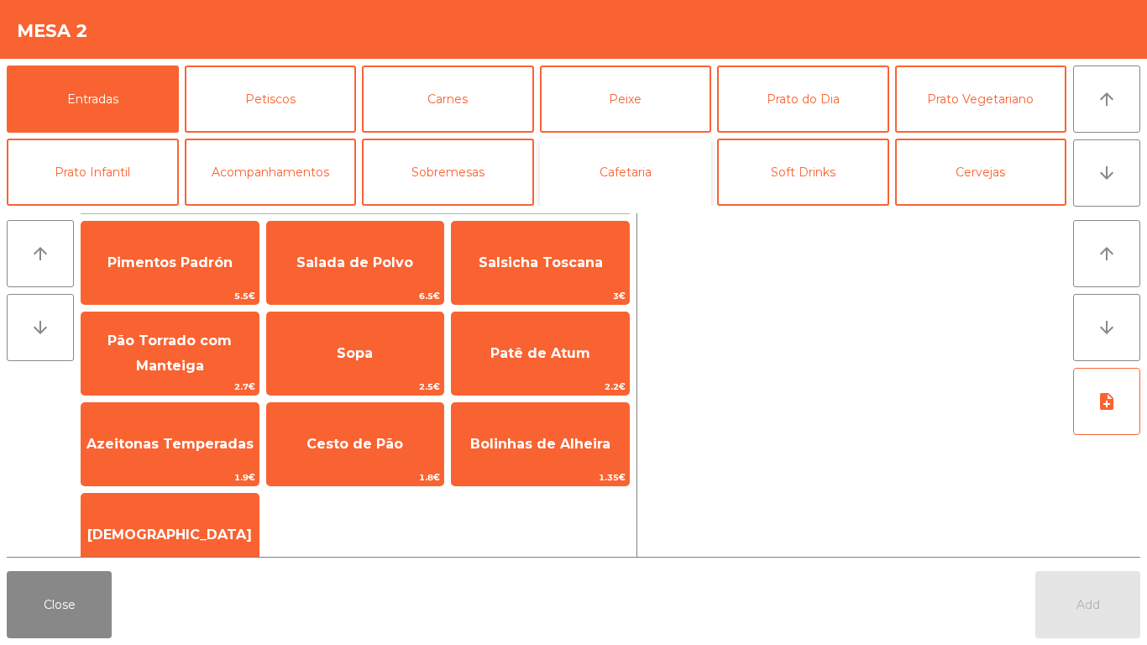
click at [654, 174] on button "Cafetaria" at bounding box center [626, 172] width 172 height 67
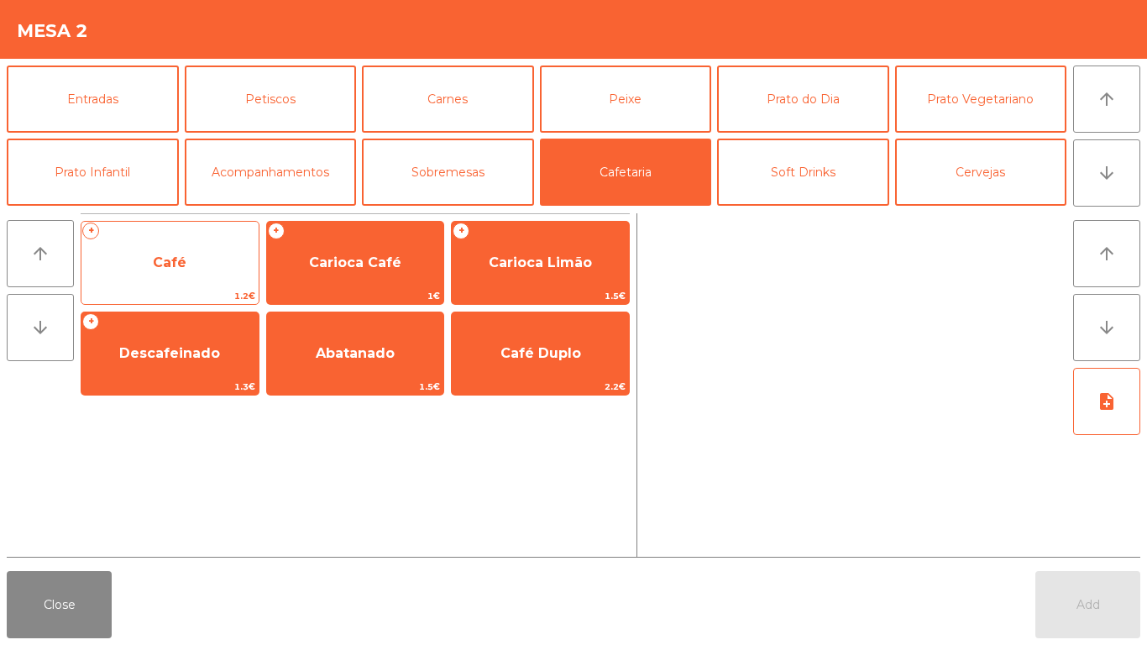
click at [152, 265] on span "Café" at bounding box center [169, 262] width 177 height 45
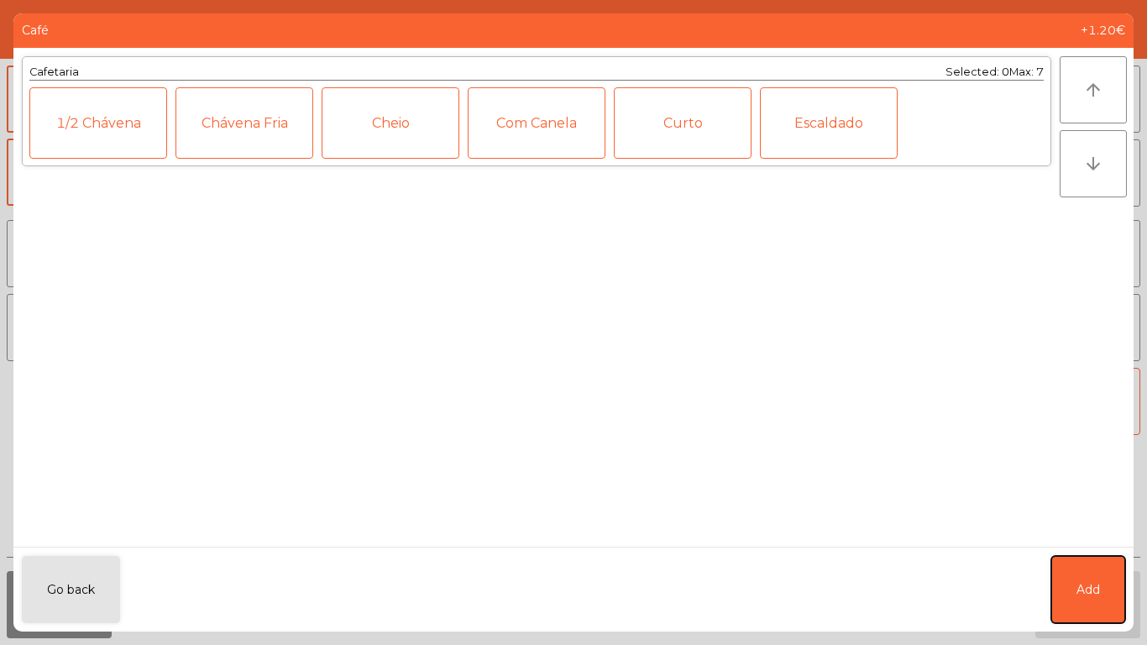
click at [1084, 573] on button "Add" at bounding box center [1088, 589] width 74 height 67
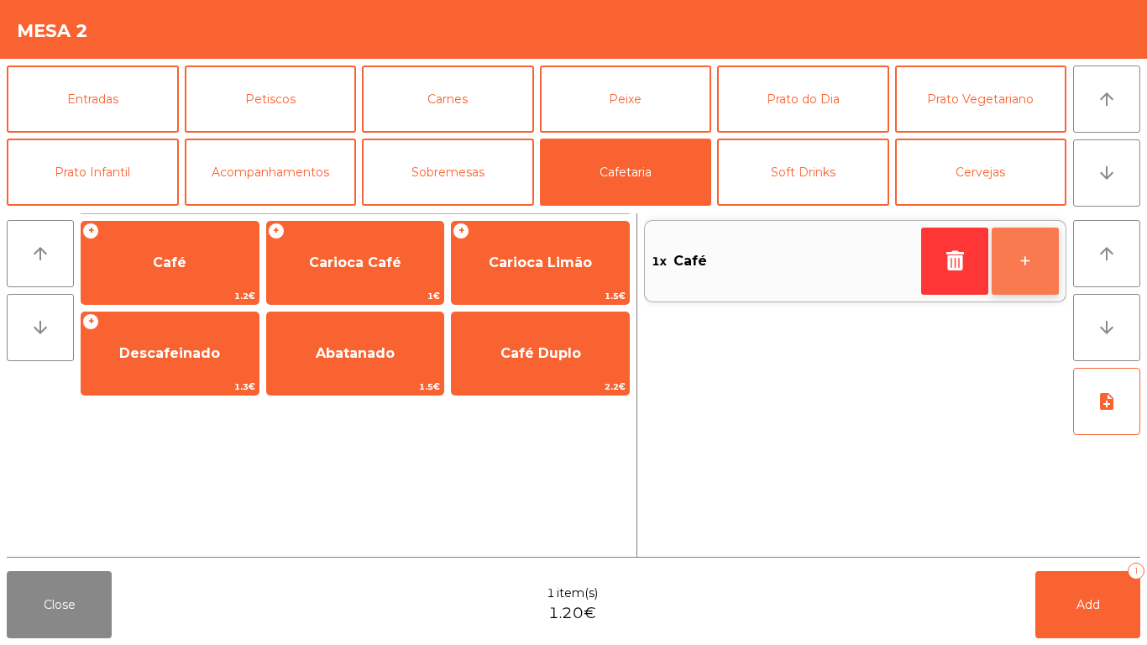
click at [1020, 265] on button "+" at bounding box center [1025, 261] width 67 height 67
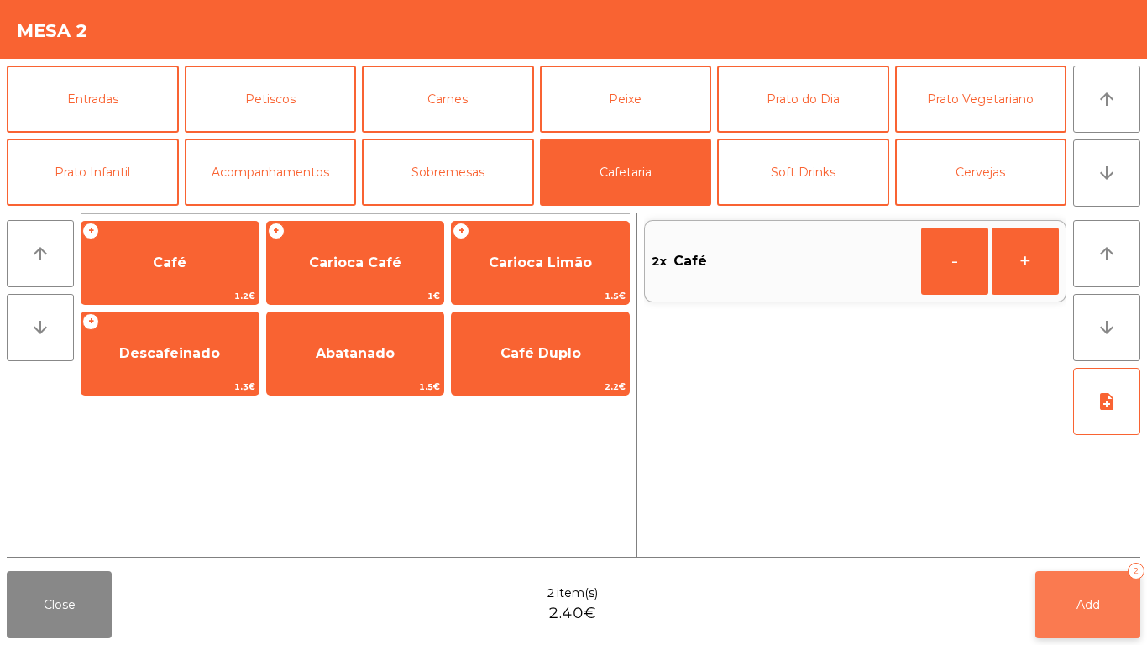
click at [1121, 586] on button "Add 2" at bounding box center [1087, 604] width 105 height 67
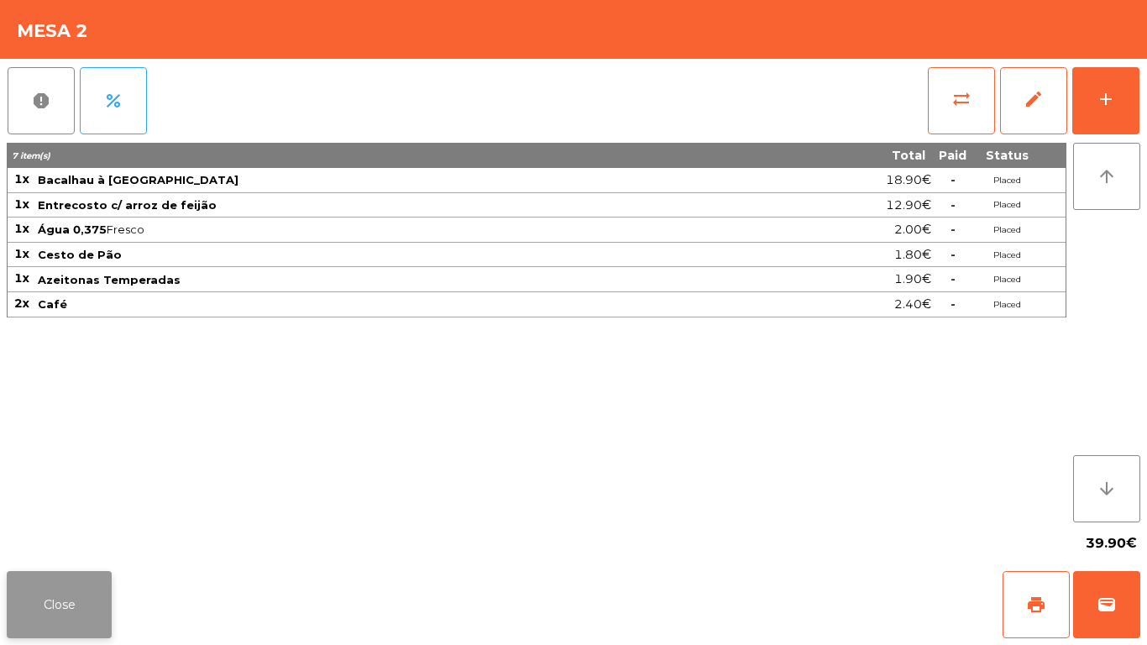
click at [68, 610] on button "Close" at bounding box center [59, 604] width 105 height 67
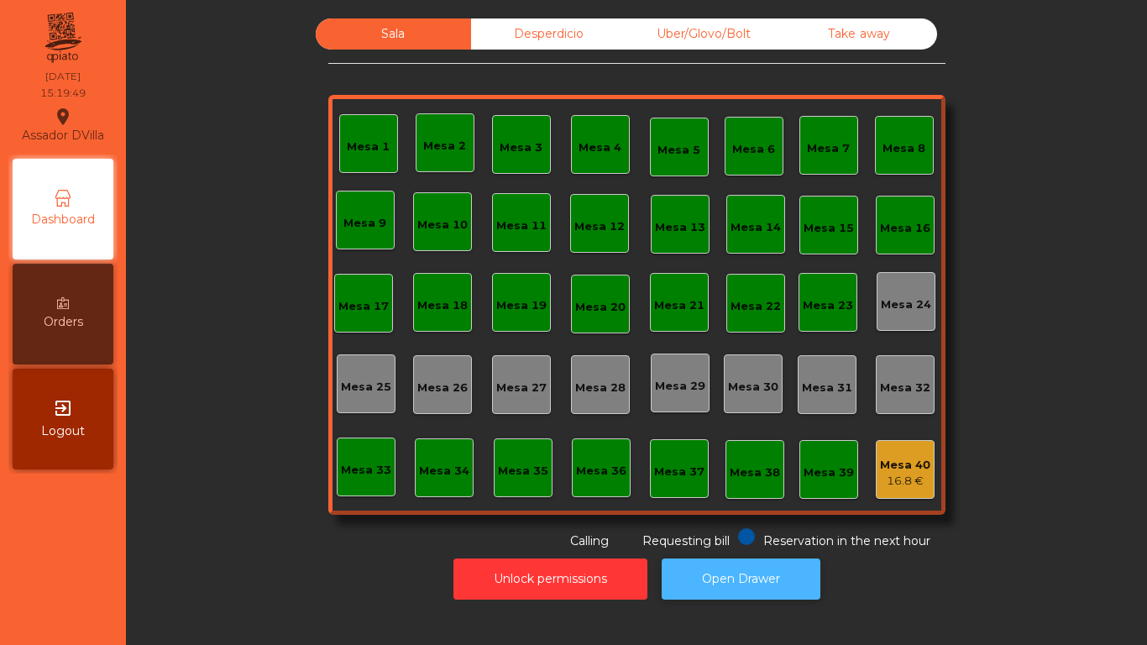
click at [774, 572] on button "Open Drawer" at bounding box center [741, 578] width 159 height 41
click at [718, 26] on div "Uber/Glovo/Bolt" at bounding box center [703, 33] width 155 height 31
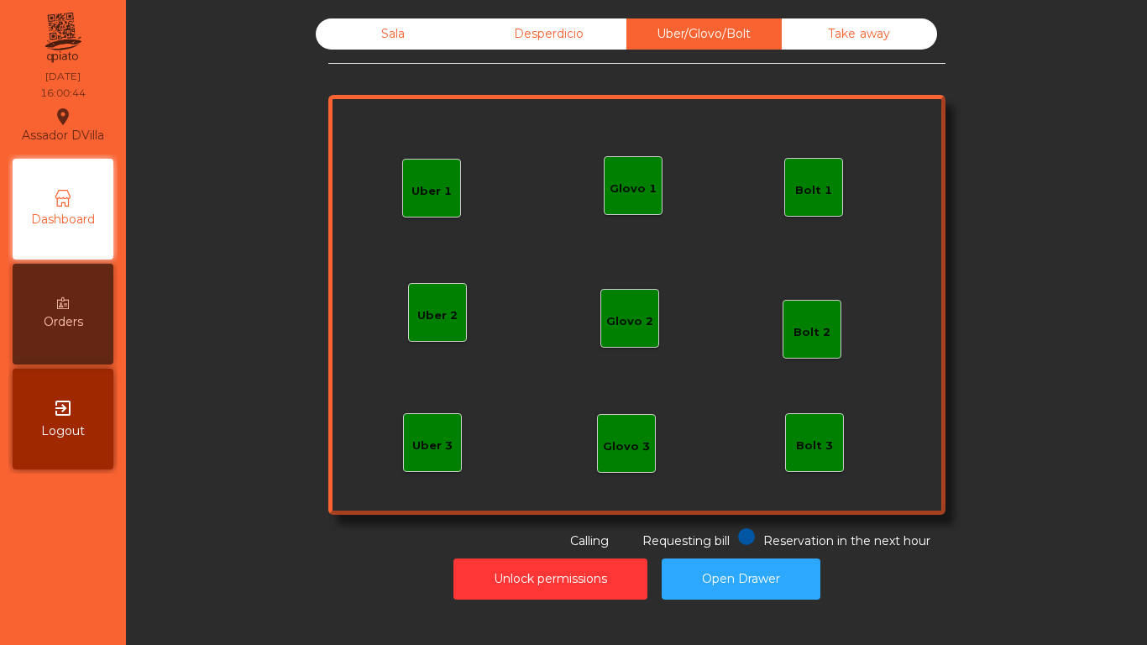
click at [652, 198] on div "Glovo 1" at bounding box center [633, 185] width 59 height 59
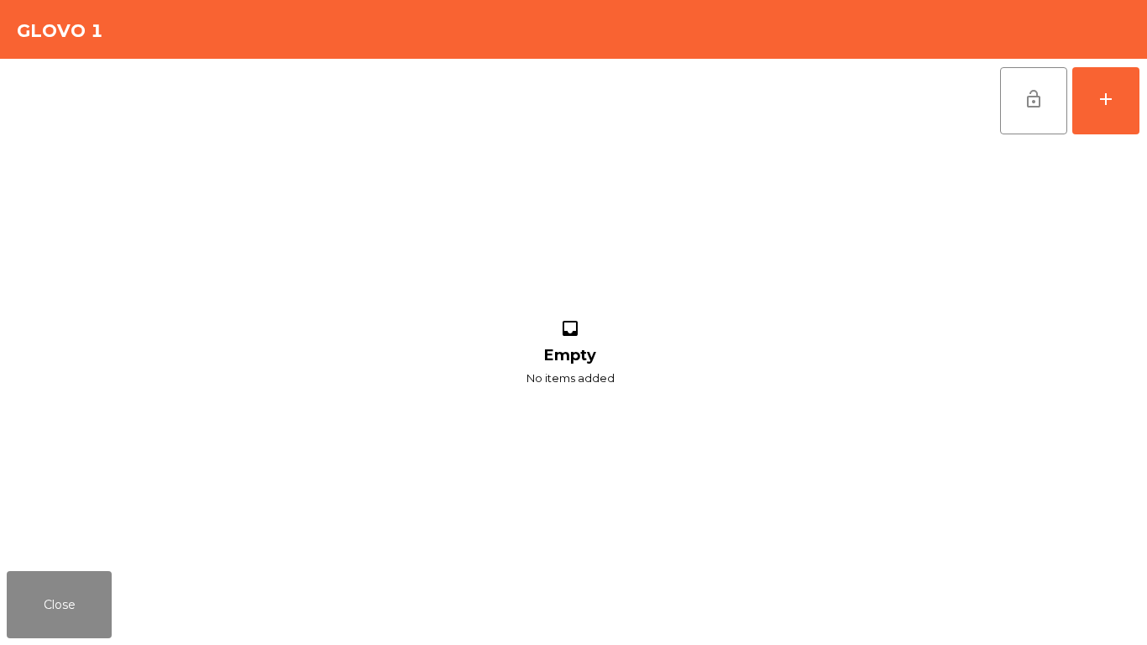
click at [1070, 104] on div "lock_open add" at bounding box center [1069, 101] width 141 height 84
click at [1081, 109] on button "add" at bounding box center [1105, 100] width 67 height 67
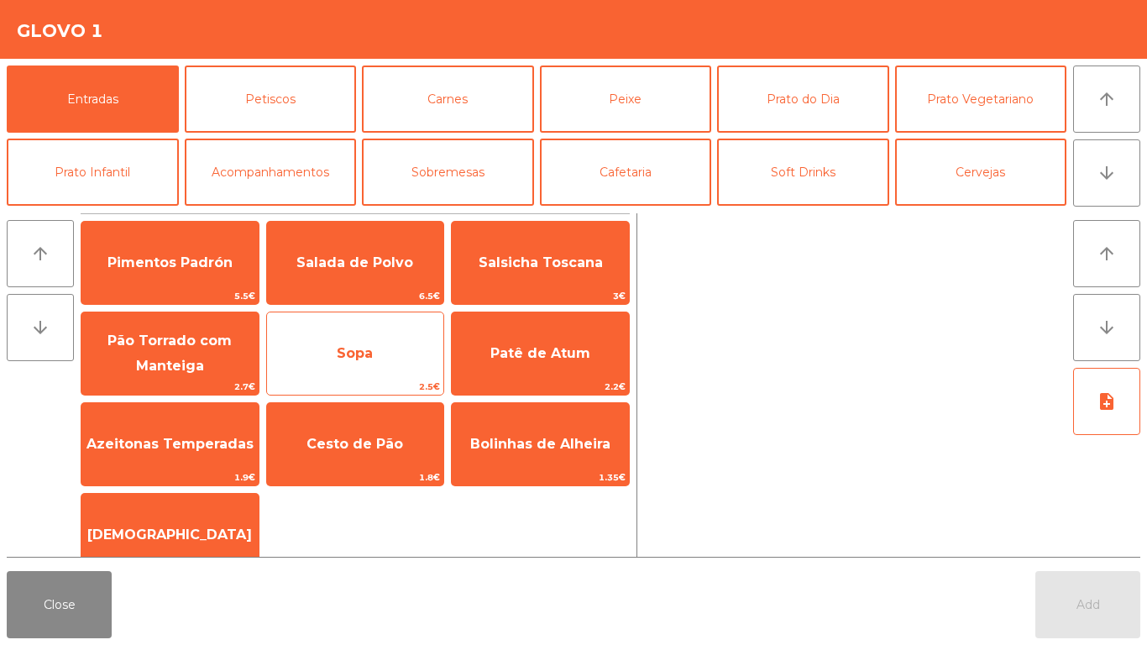
click at [361, 373] on span "Sopa" at bounding box center [355, 353] width 177 height 45
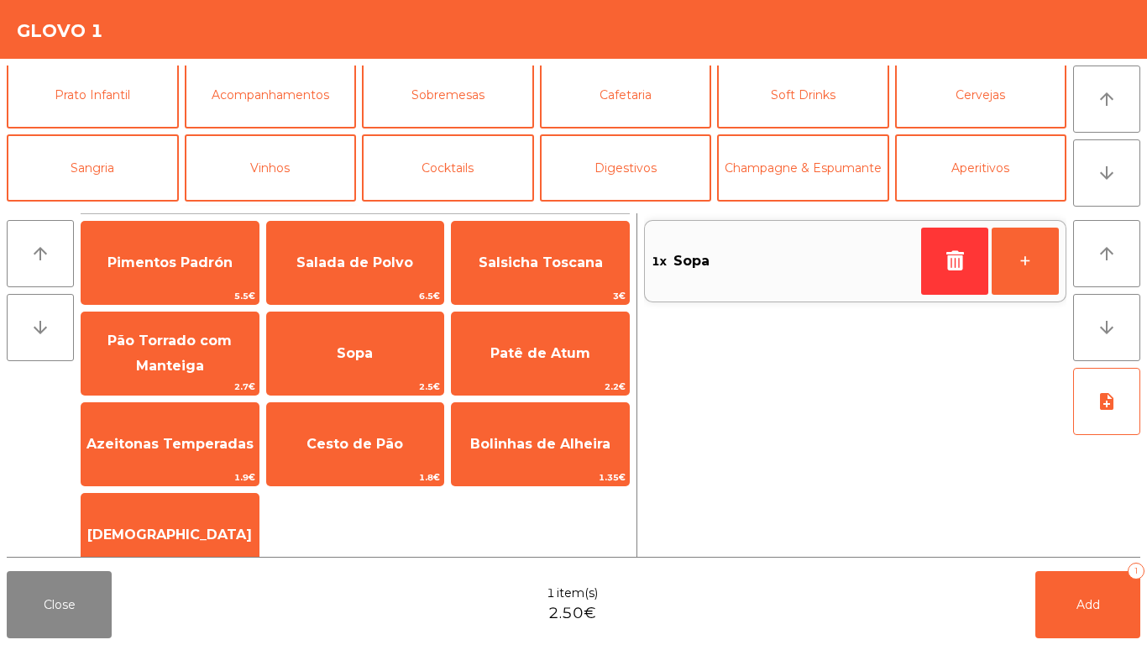
scroll to position [146, 0]
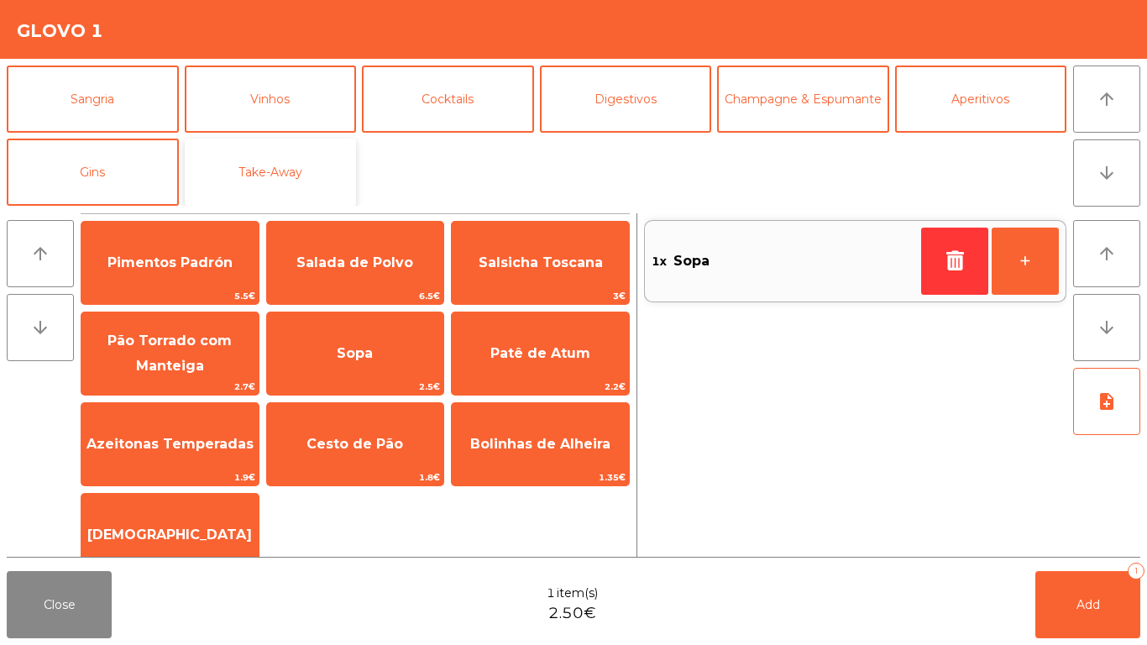
click at [310, 163] on button "Take-Away" at bounding box center [271, 172] width 172 height 67
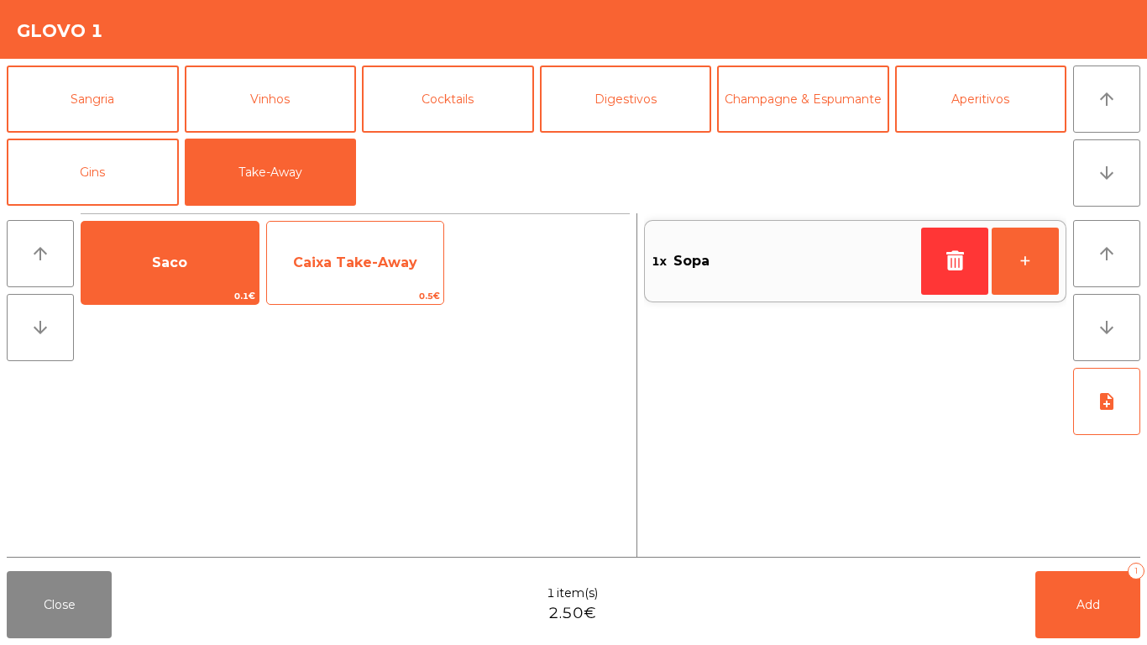
click at [321, 271] on span "Caixa Take-Away" at bounding box center [355, 262] width 177 height 45
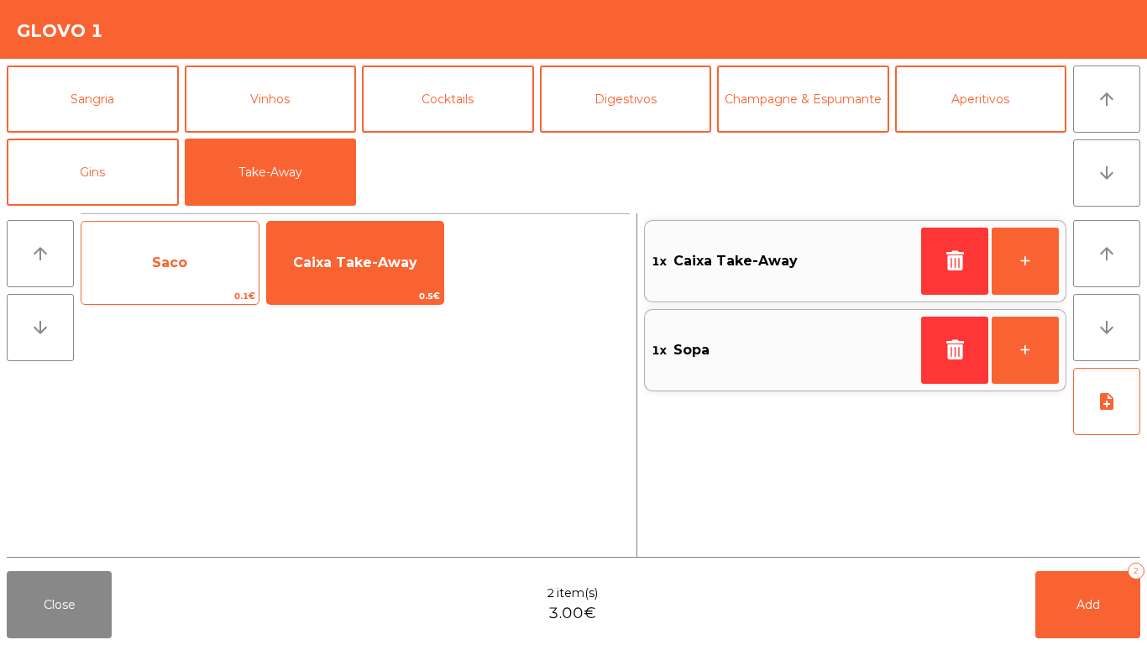
click at [198, 272] on span "Saco" at bounding box center [169, 262] width 177 height 45
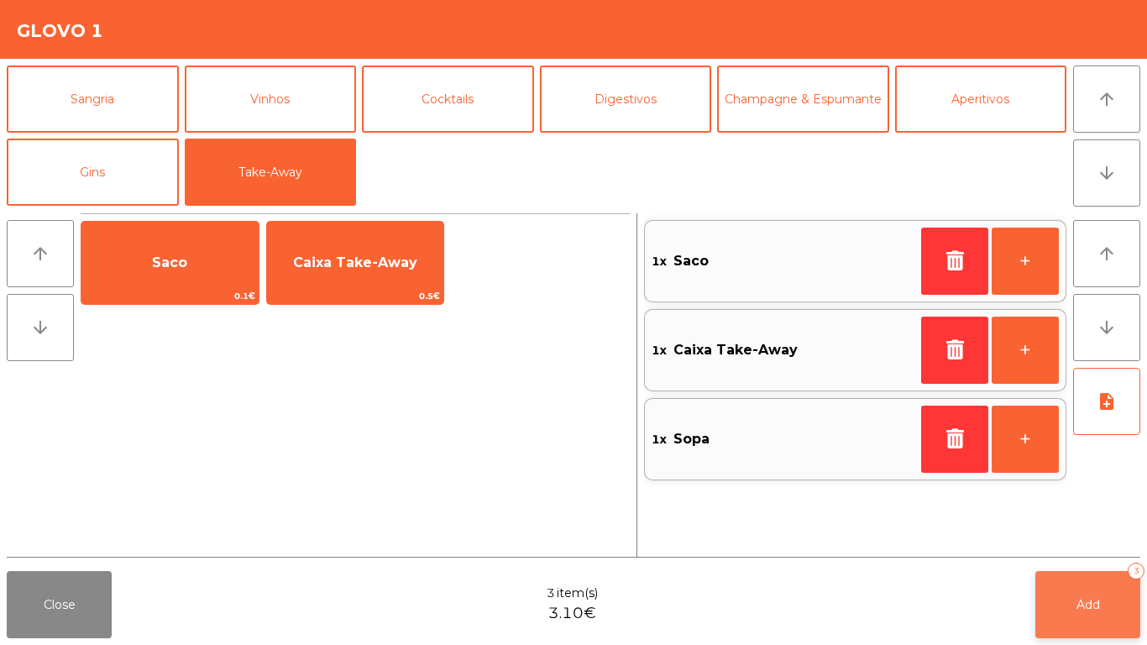
click at [1098, 629] on button "Add 3" at bounding box center [1087, 604] width 105 height 67
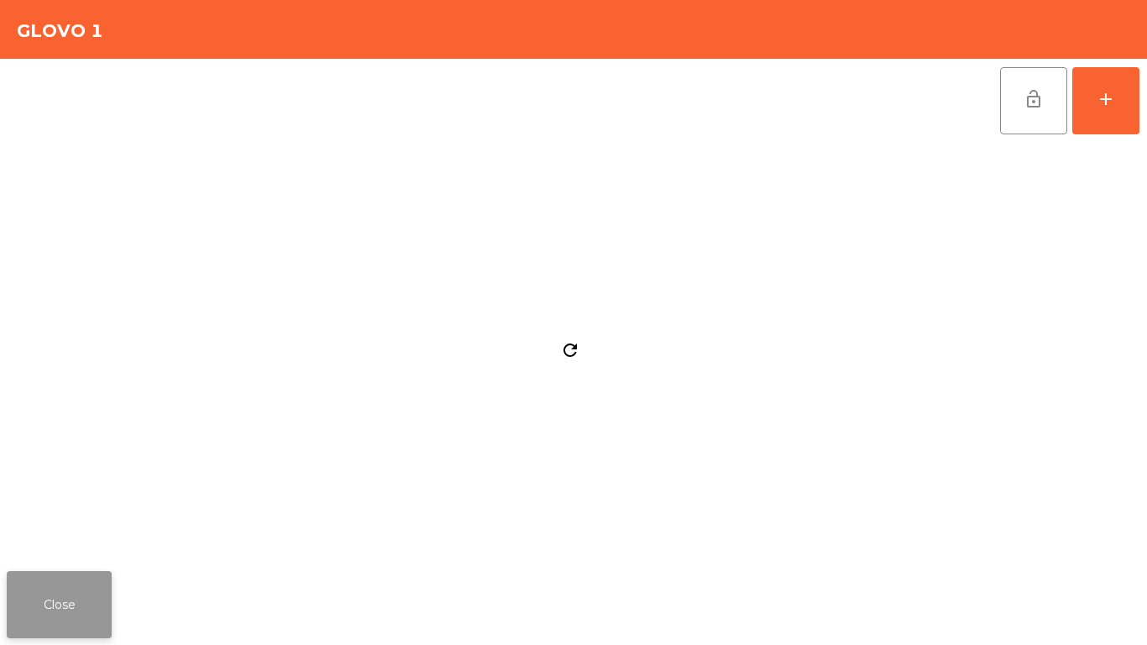
drag, startPoint x: 3, startPoint y: 593, endPoint x: 43, endPoint y: 601, distance: 41.2
click at [13, 594] on div "Close" at bounding box center [573, 604] width 1147 height 81
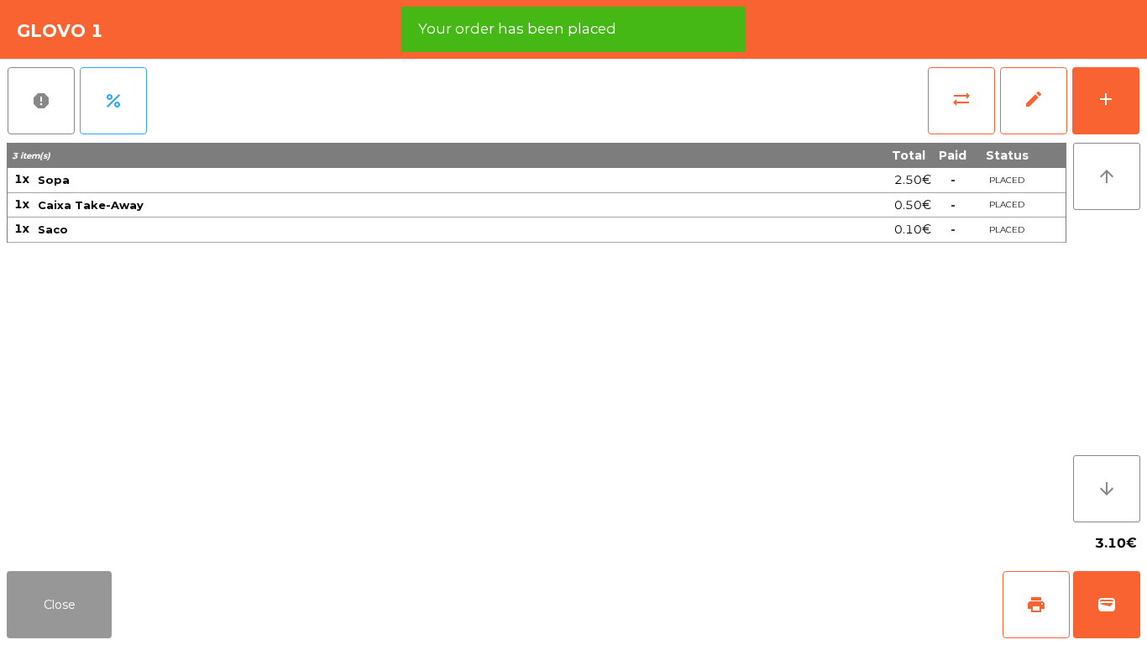
click at [45, 602] on button "Close" at bounding box center [59, 604] width 105 height 67
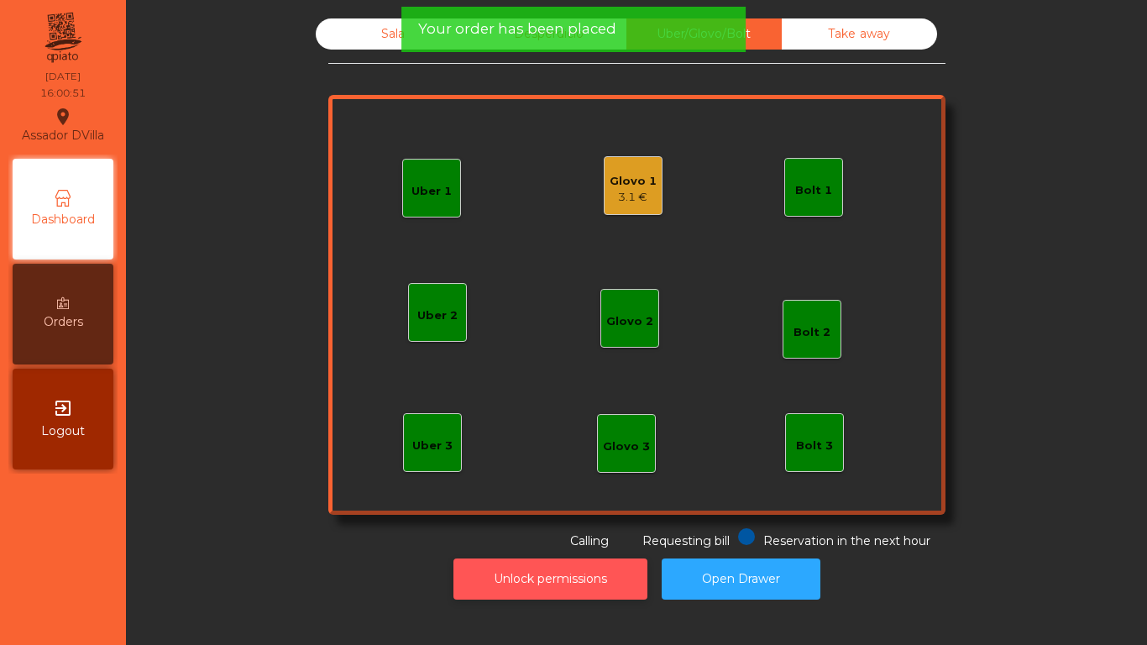
click at [484, 591] on button "Unlock permissions" at bounding box center [550, 578] width 194 height 41
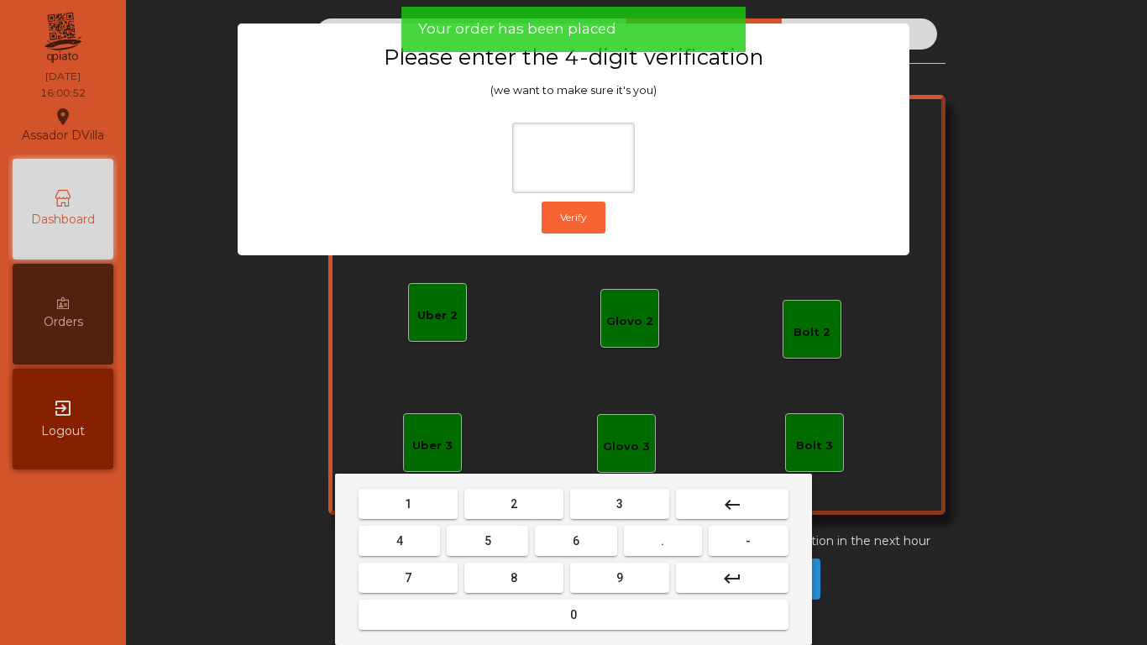
drag, startPoint x: 500, startPoint y: 520, endPoint x: 480, endPoint y: 514, distance: 20.2
click at [499, 519] on mat-keyboard-key "2" at bounding box center [514, 503] width 106 height 37
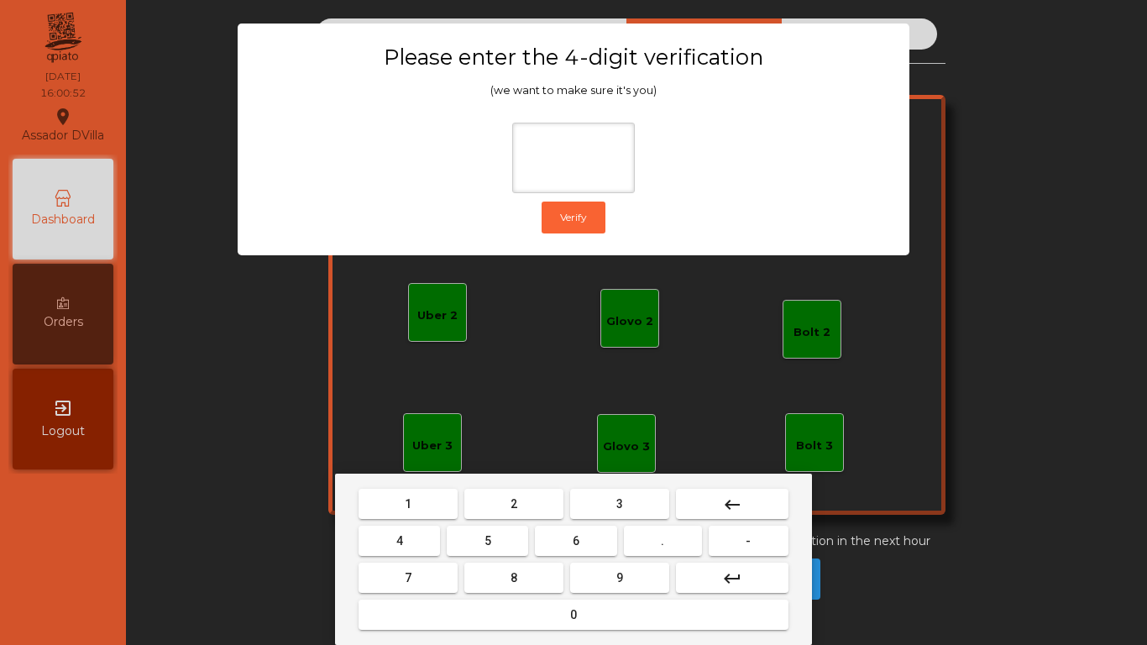
click at [480, 514] on button "2" at bounding box center [513, 504] width 99 height 30
drag, startPoint x: 427, startPoint y: 536, endPoint x: 457, endPoint y: 536, distance: 30.2
click at [427, 536] on button "4" at bounding box center [399, 541] width 81 height 30
drag, startPoint x: 573, startPoint y: 545, endPoint x: 599, endPoint y: 558, distance: 28.5
click at [574, 545] on button "6" at bounding box center [575, 541] width 81 height 30
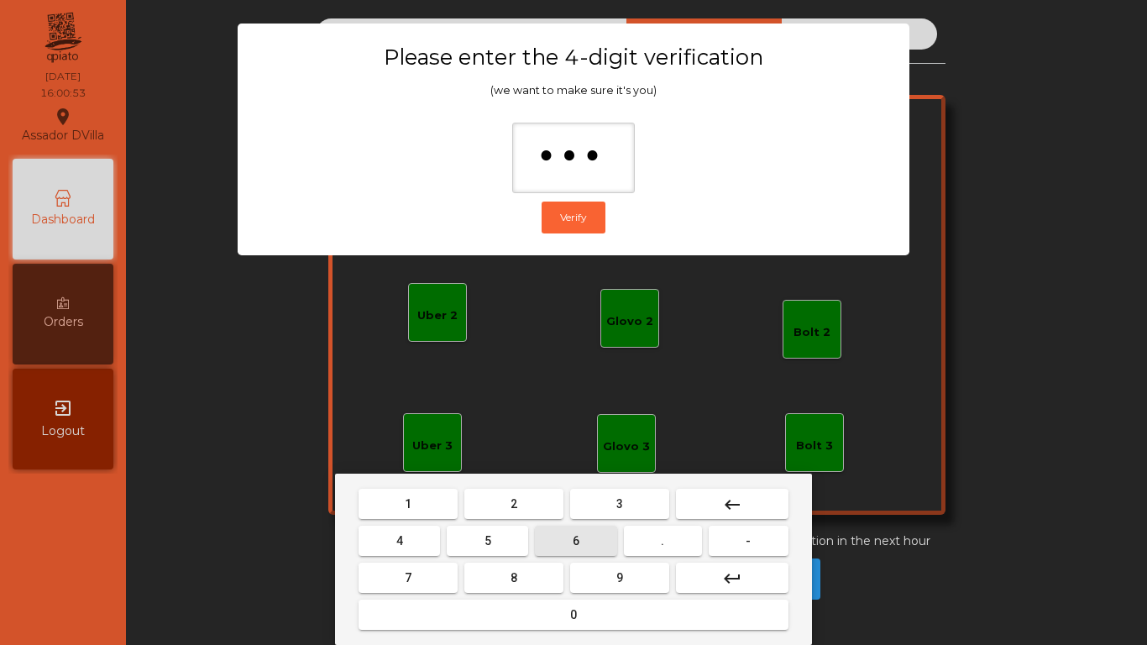
click at [613, 568] on button "9" at bounding box center [619, 578] width 99 height 30
type input "****"
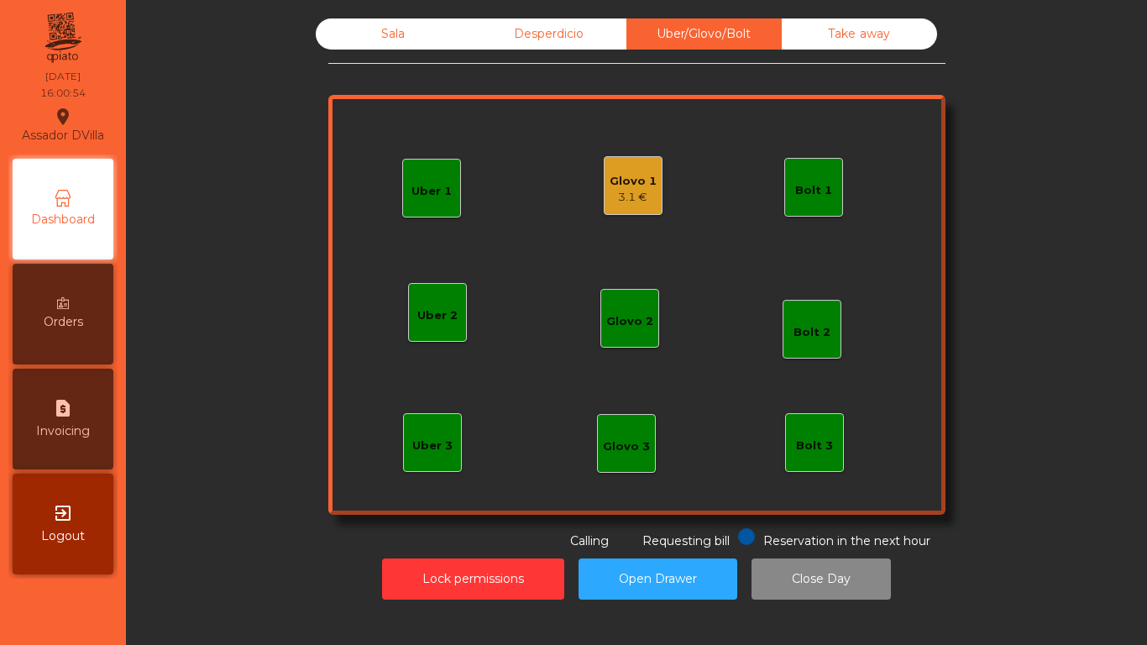
drag, startPoint x: 636, startPoint y: 215, endPoint x: 636, endPoint y: 183, distance: 31.9
click at [635, 212] on div "Uber 1 Uber 3 Bolt 2 Glovo 2 Uber 2 Glovo 1 3.1 € Bolt 1 Bolt 3 Glovo 3" at bounding box center [636, 305] width 617 height 420
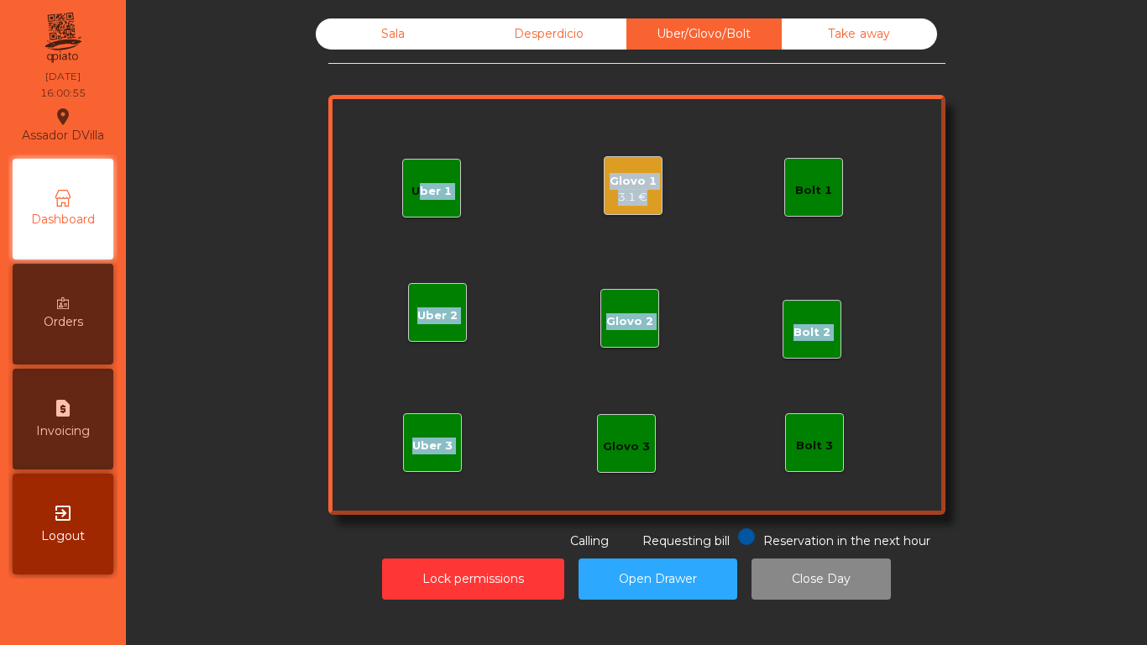
click at [636, 183] on div "Glovo 1" at bounding box center [633, 181] width 47 height 17
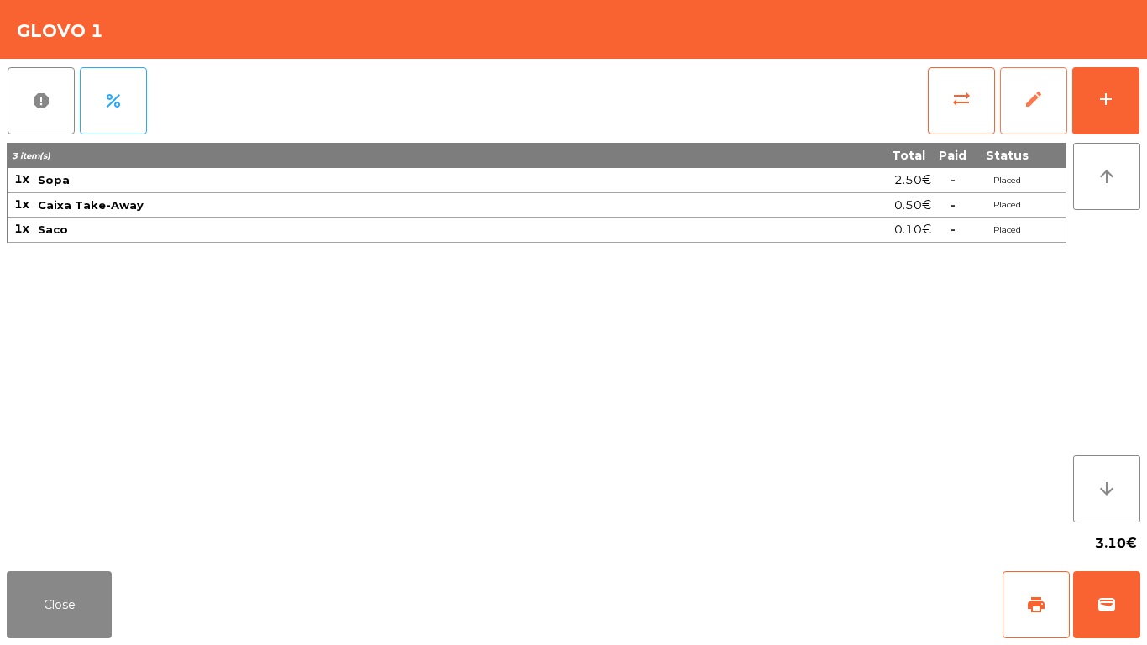
click at [1016, 104] on button "edit" at bounding box center [1033, 100] width 67 height 67
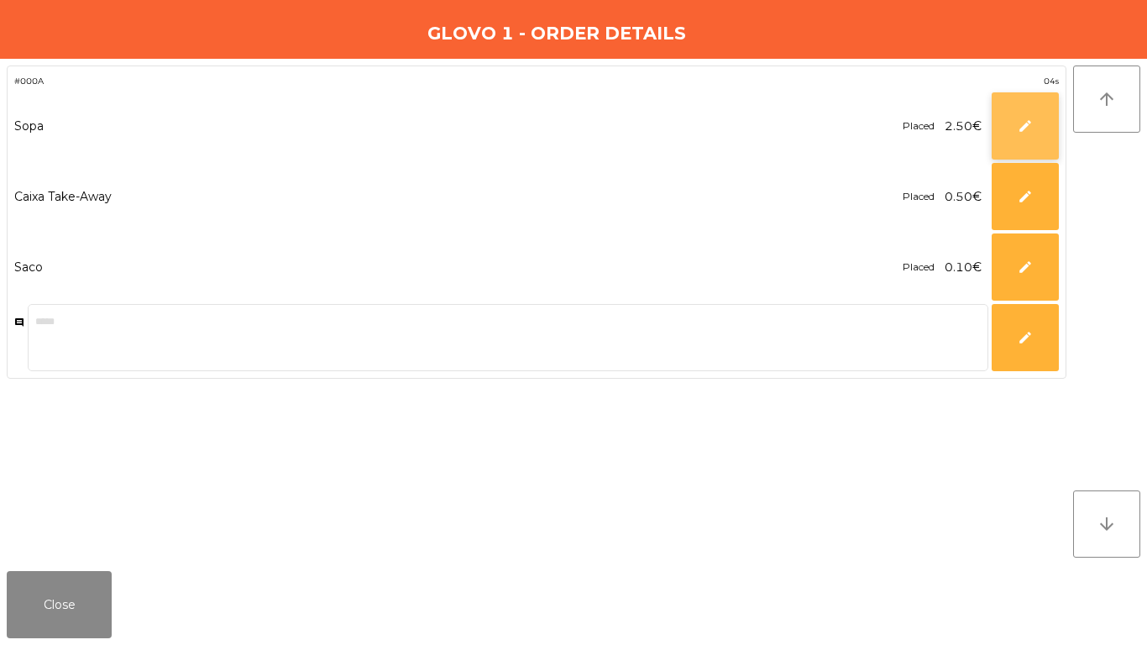
click at [1020, 119] on span "edit" at bounding box center [1025, 125] width 15 height 15
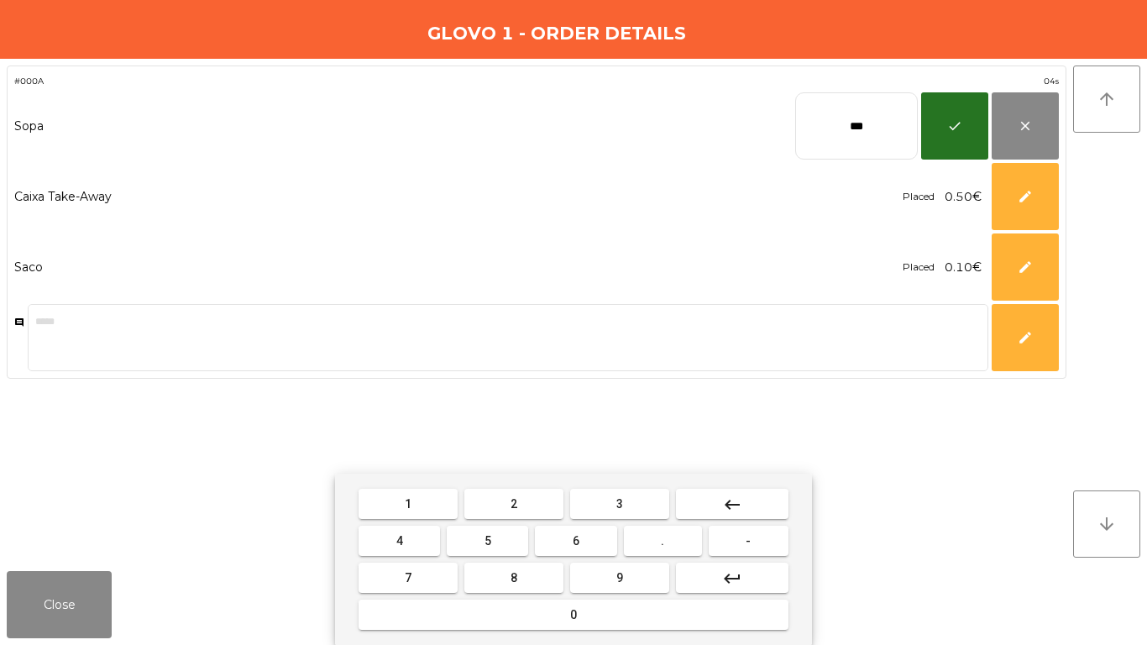
click at [910, 129] on input "***" at bounding box center [856, 125] width 123 height 67
type input "***"
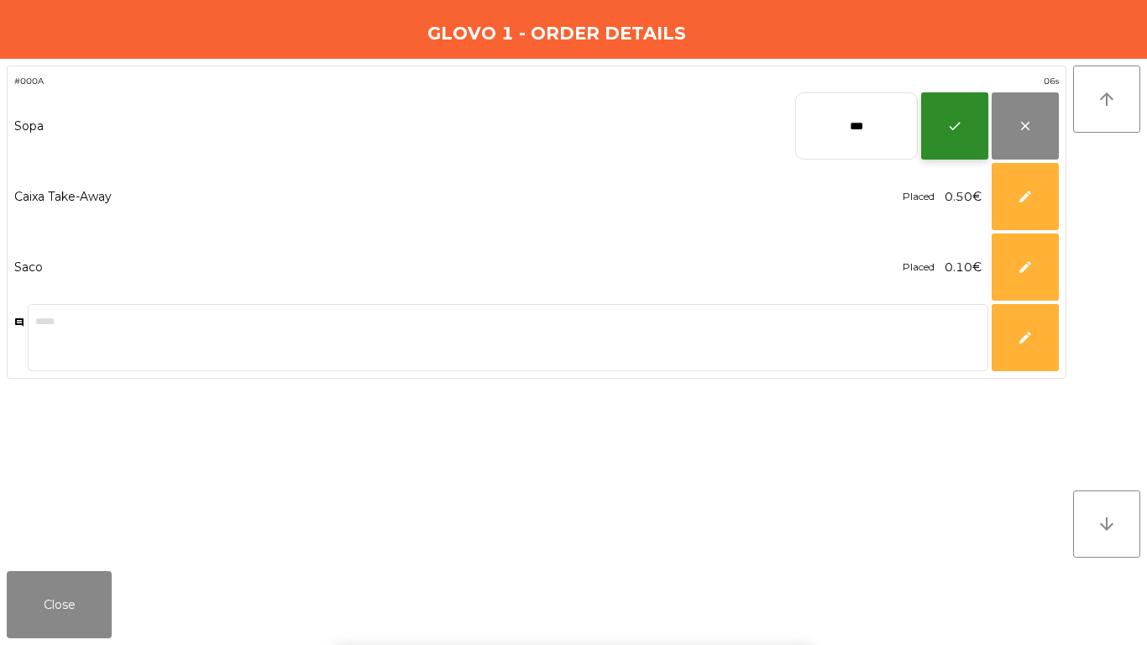
click at [933, 139] on button "check" at bounding box center [954, 125] width 67 height 67
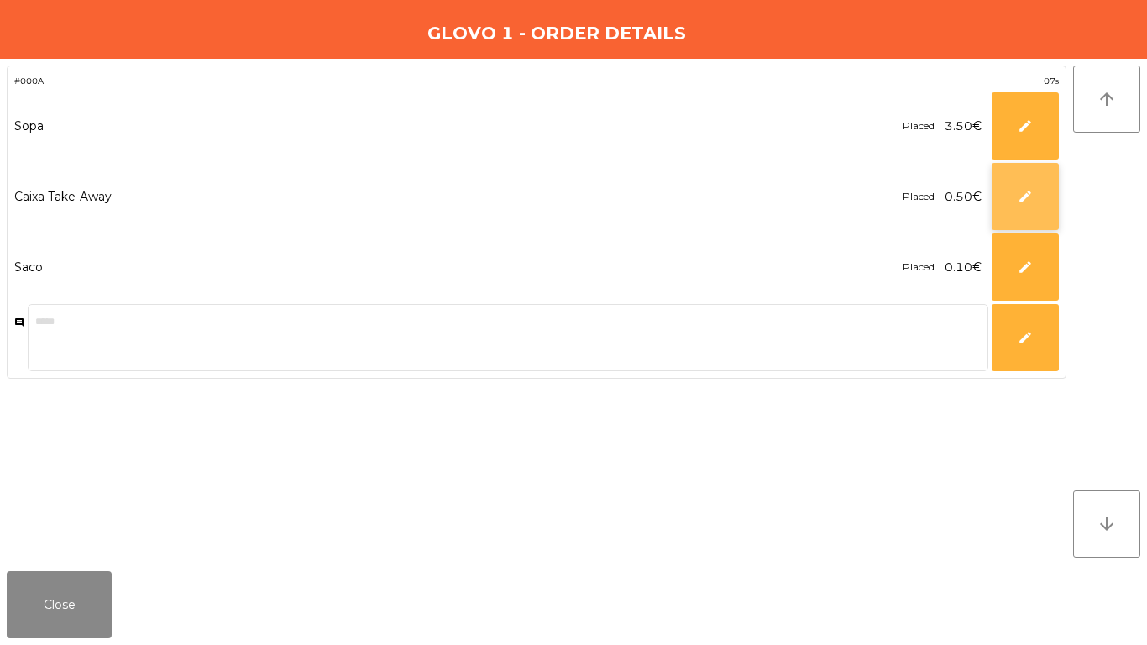
click at [1015, 194] on button "edit" at bounding box center [1025, 196] width 67 height 67
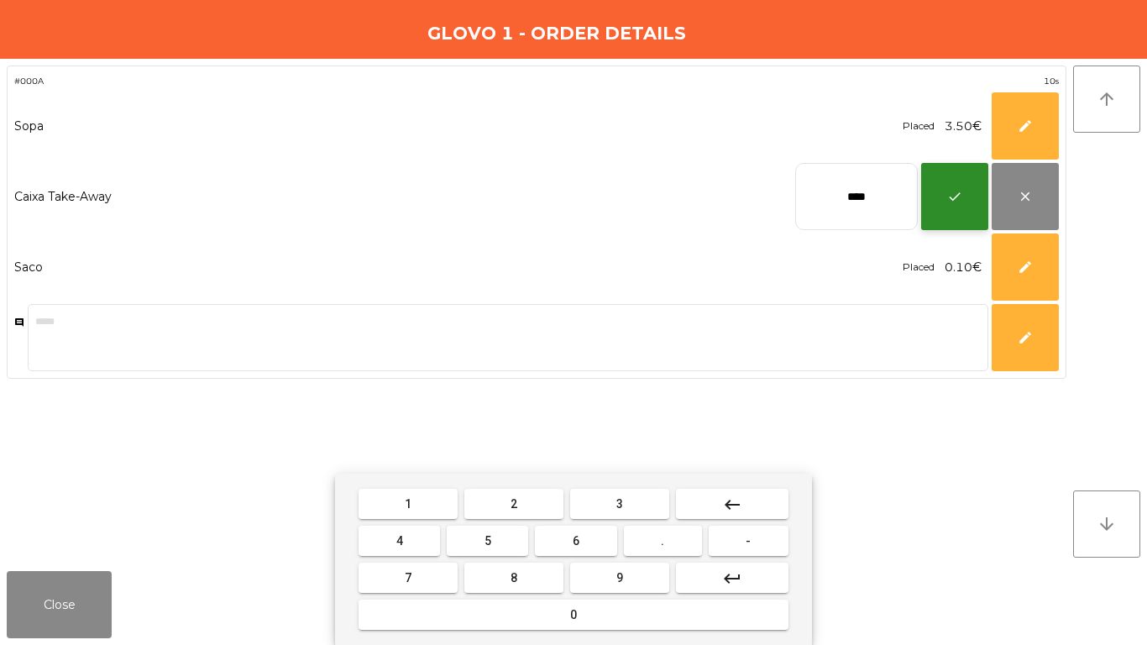
type input "****"
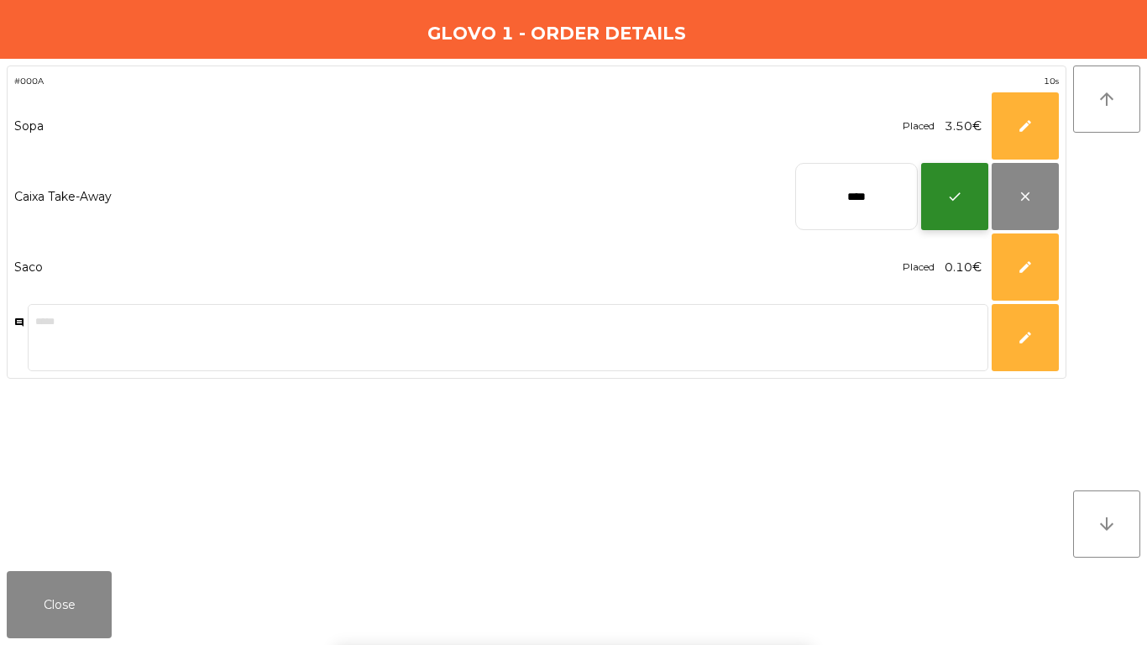
click at [949, 200] on span "check" at bounding box center [954, 196] width 15 height 15
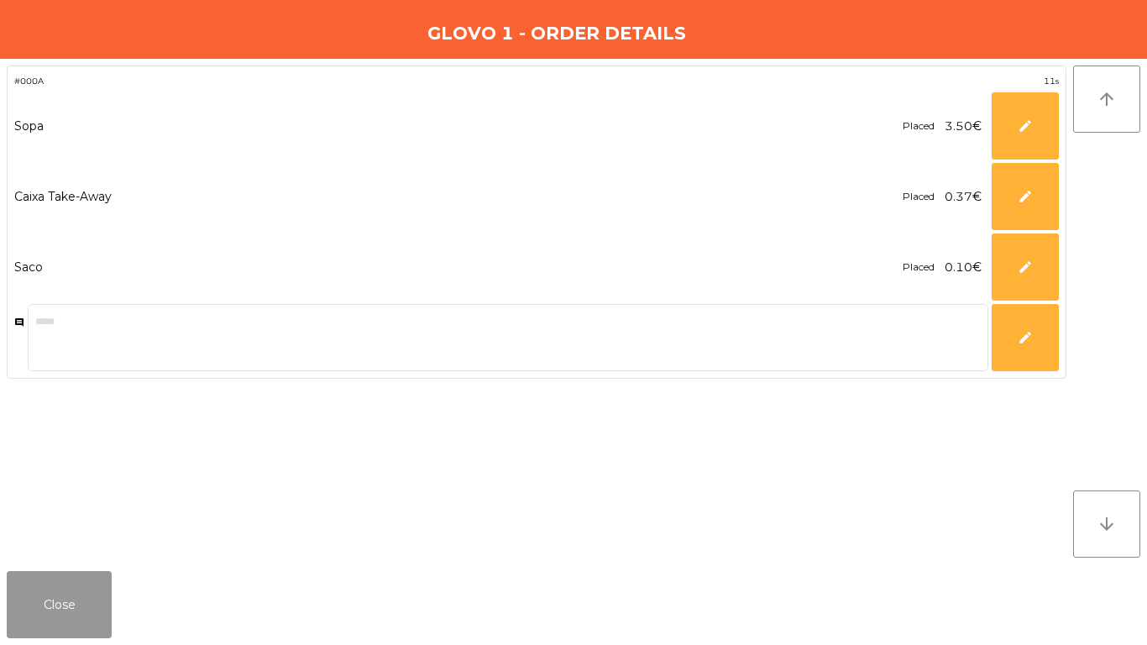
drag, startPoint x: 35, startPoint y: 600, endPoint x: 316, endPoint y: 600, distance: 280.4
click at [40, 600] on button "Close" at bounding box center [59, 604] width 105 height 67
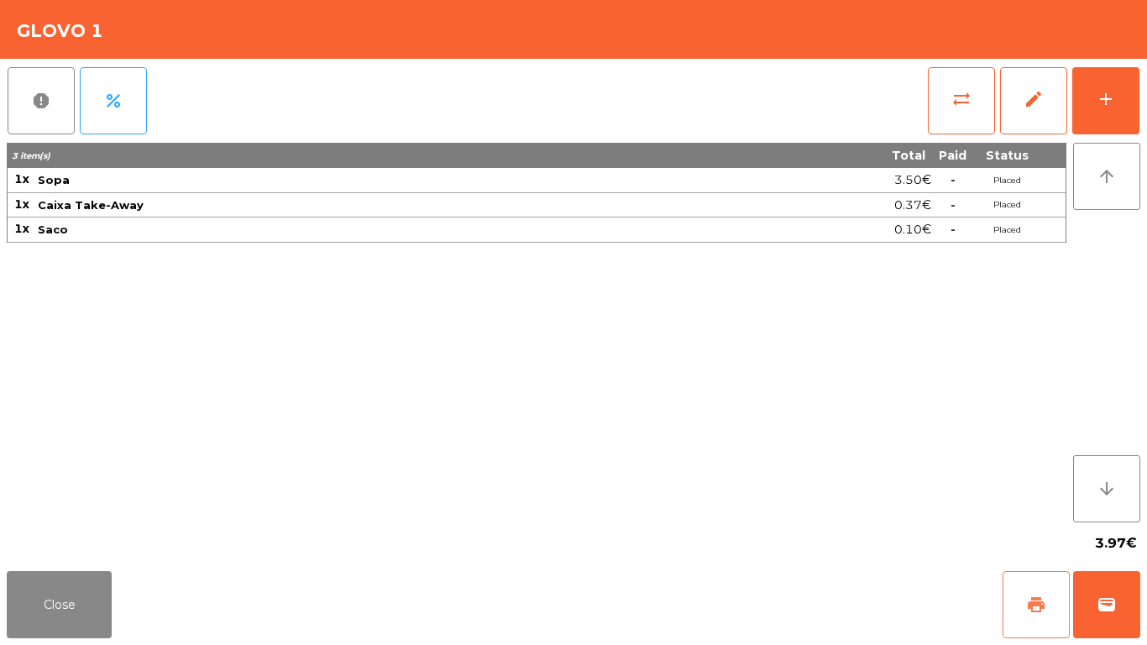
click at [1048, 600] on button "print" at bounding box center [1035, 604] width 67 height 67
click at [1091, 603] on button "wallet" at bounding box center [1106, 604] width 67 height 67
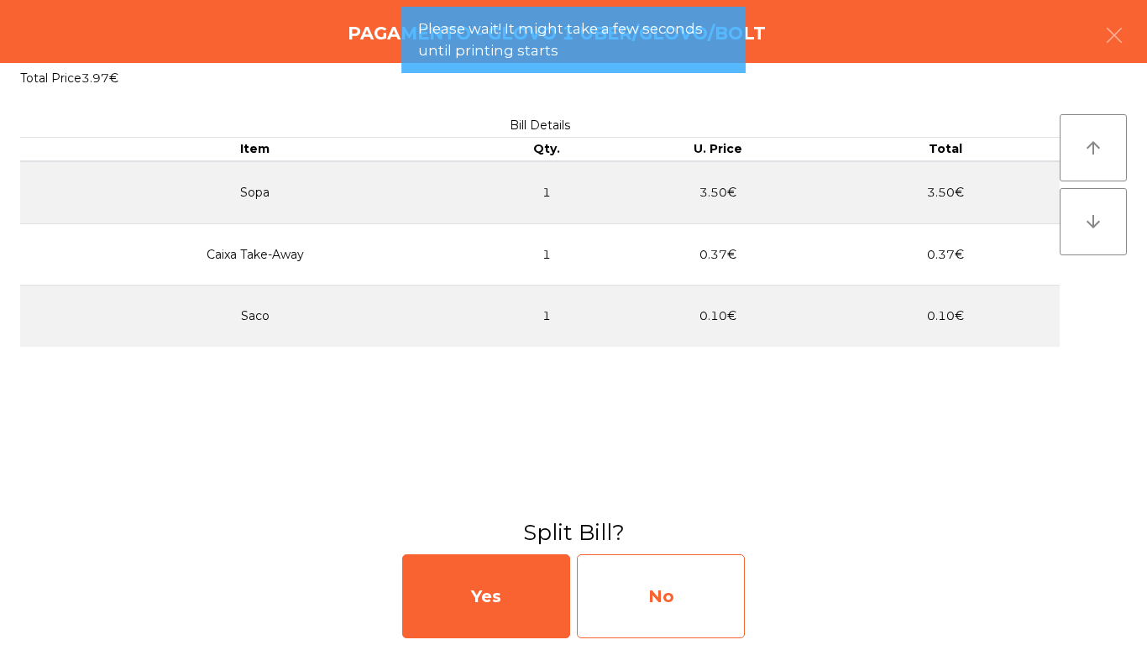
click at [641, 615] on div "No" at bounding box center [661, 596] width 168 height 84
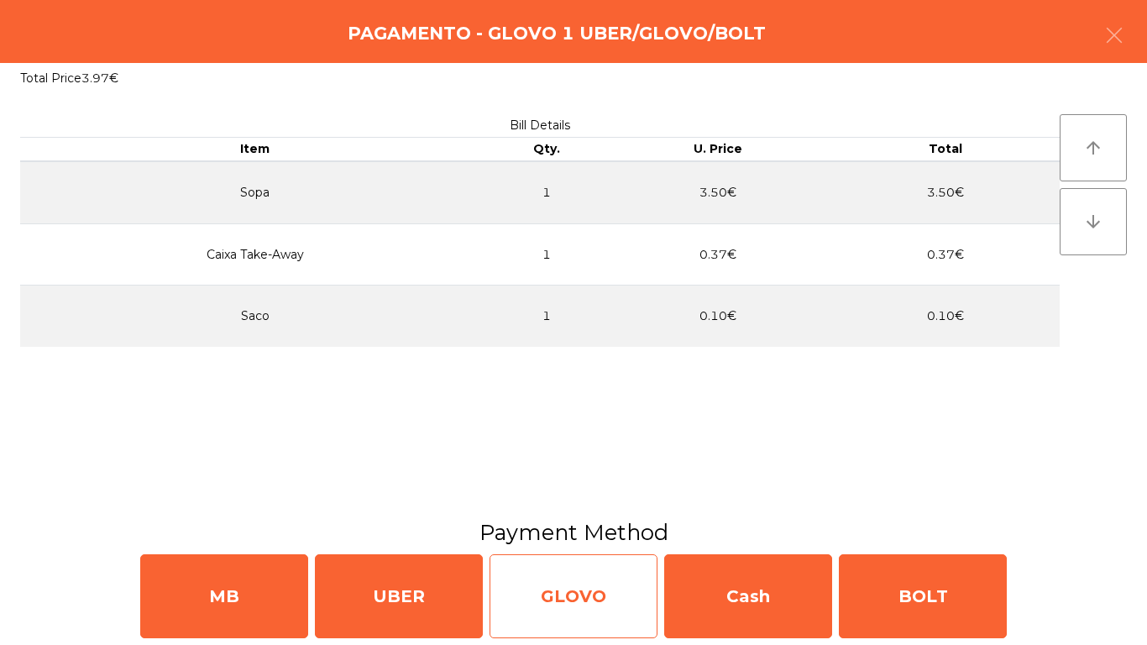
click at [521, 610] on div "GLOVO" at bounding box center [573, 596] width 168 height 84
select select "**"
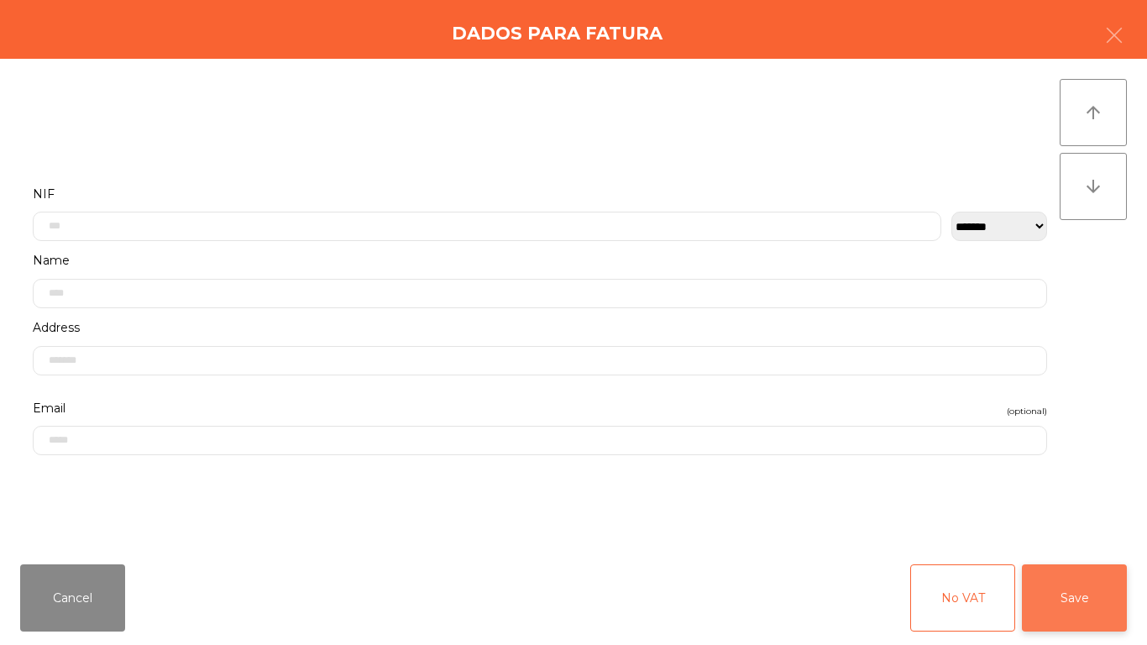
click at [1094, 598] on button "Save" at bounding box center [1074, 597] width 105 height 67
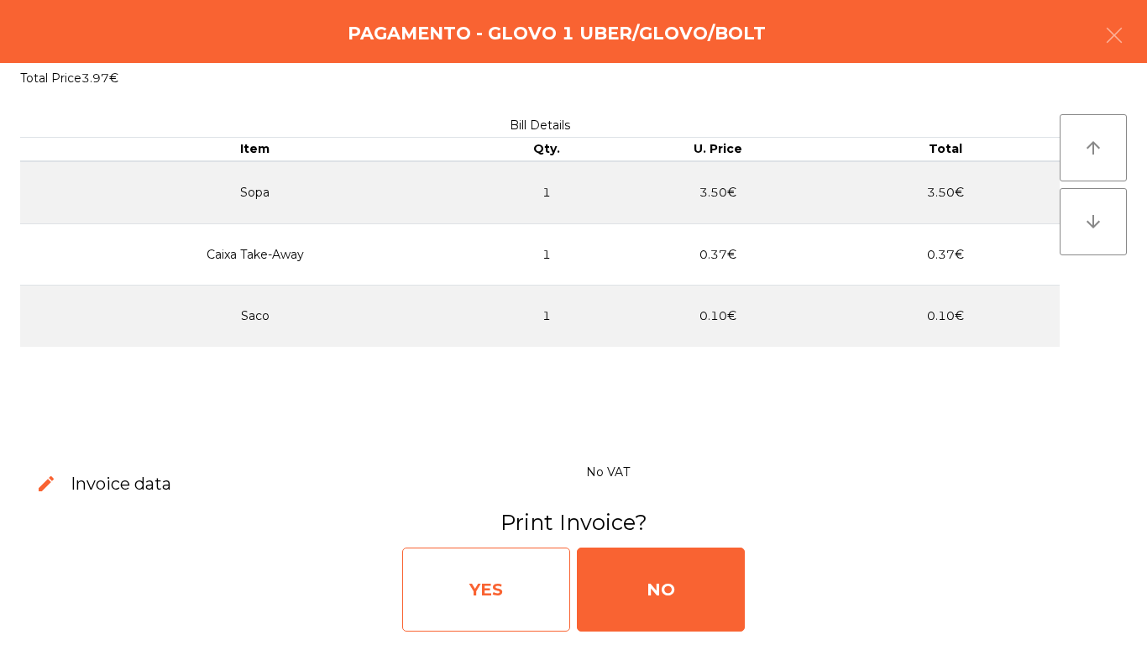
click at [420, 581] on div "YES" at bounding box center [486, 589] width 168 height 84
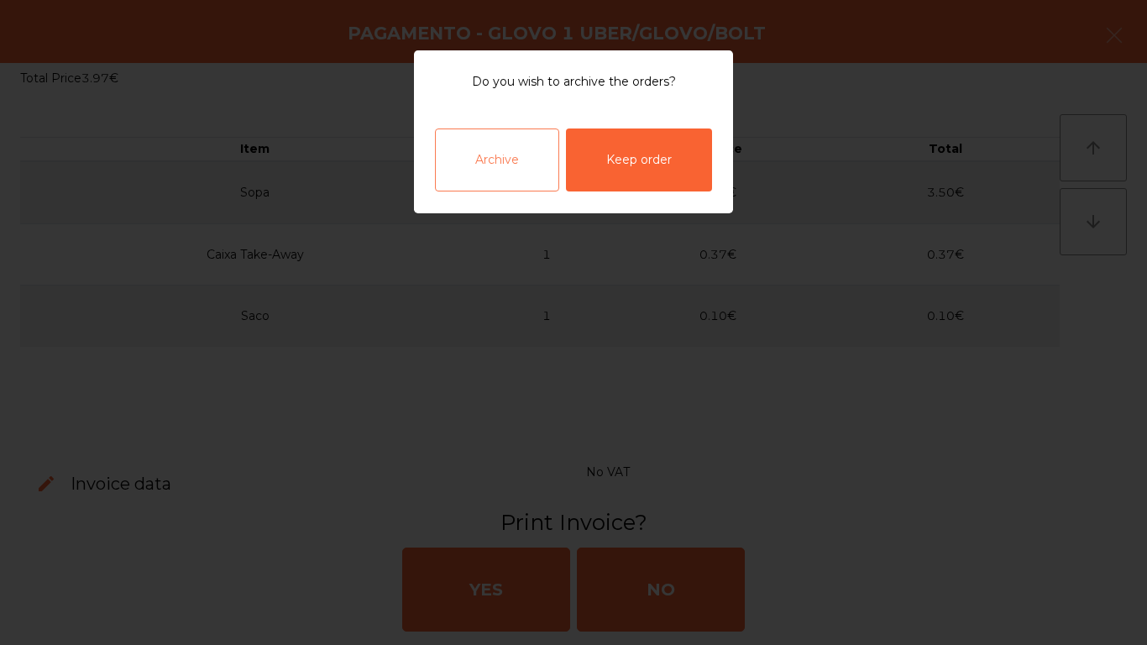
click at [527, 176] on div "Archive" at bounding box center [497, 159] width 124 height 63
